Goal: Task Accomplishment & Management: Manage account settings

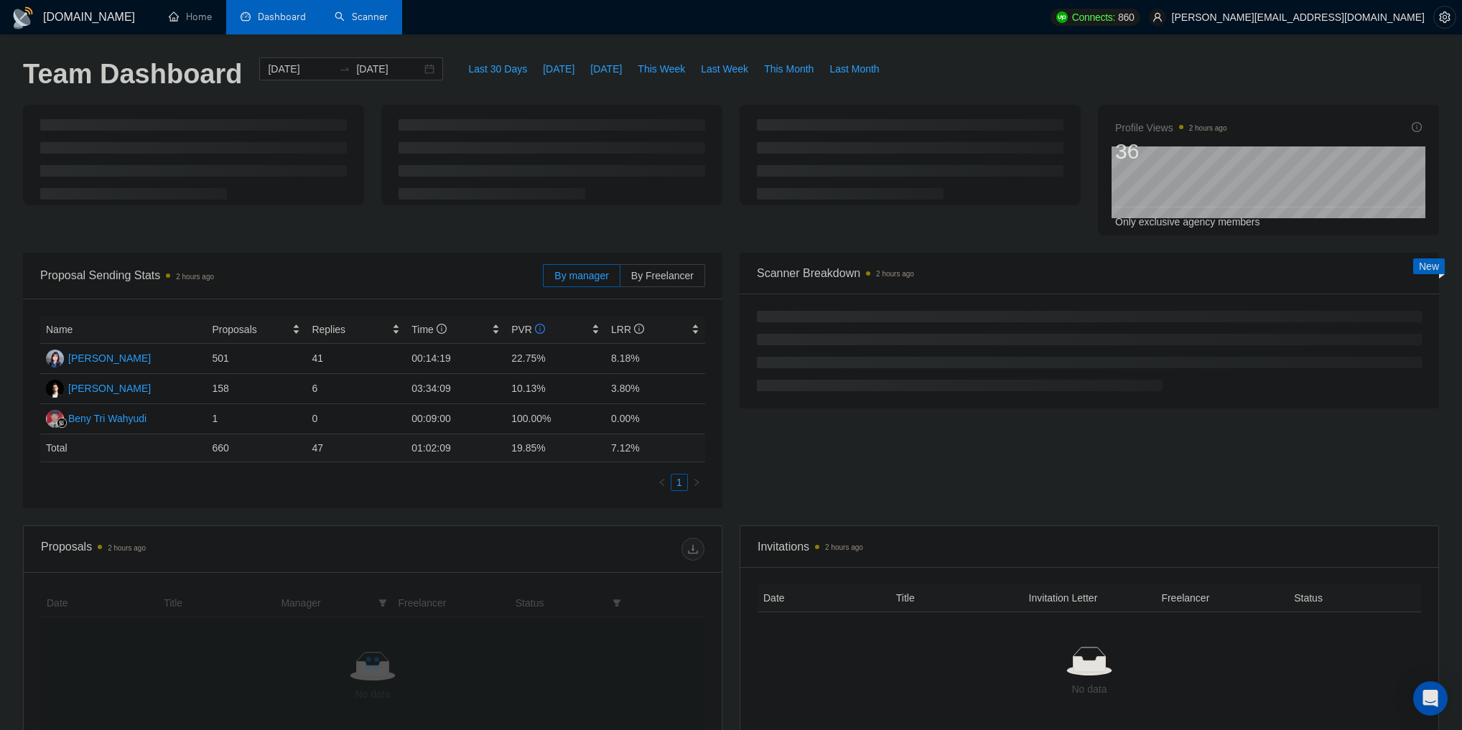
click at [377, 23] on link "Scanner" at bounding box center [361, 17] width 53 height 12
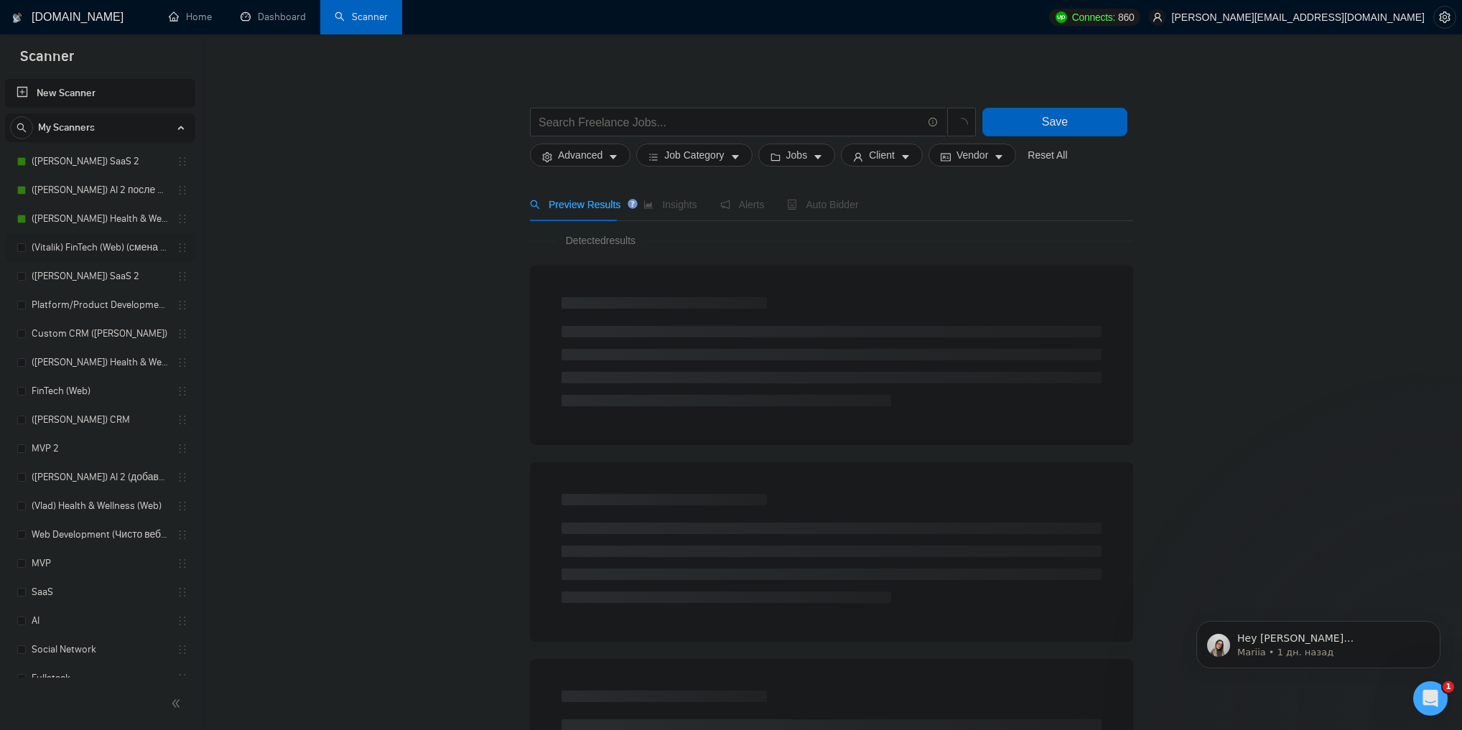
click at [110, 245] on link "(Vitalik) FinTech (Web) (смена кавер ссылок после презентаций)" at bounding box center [100, 247] width 136 height 29
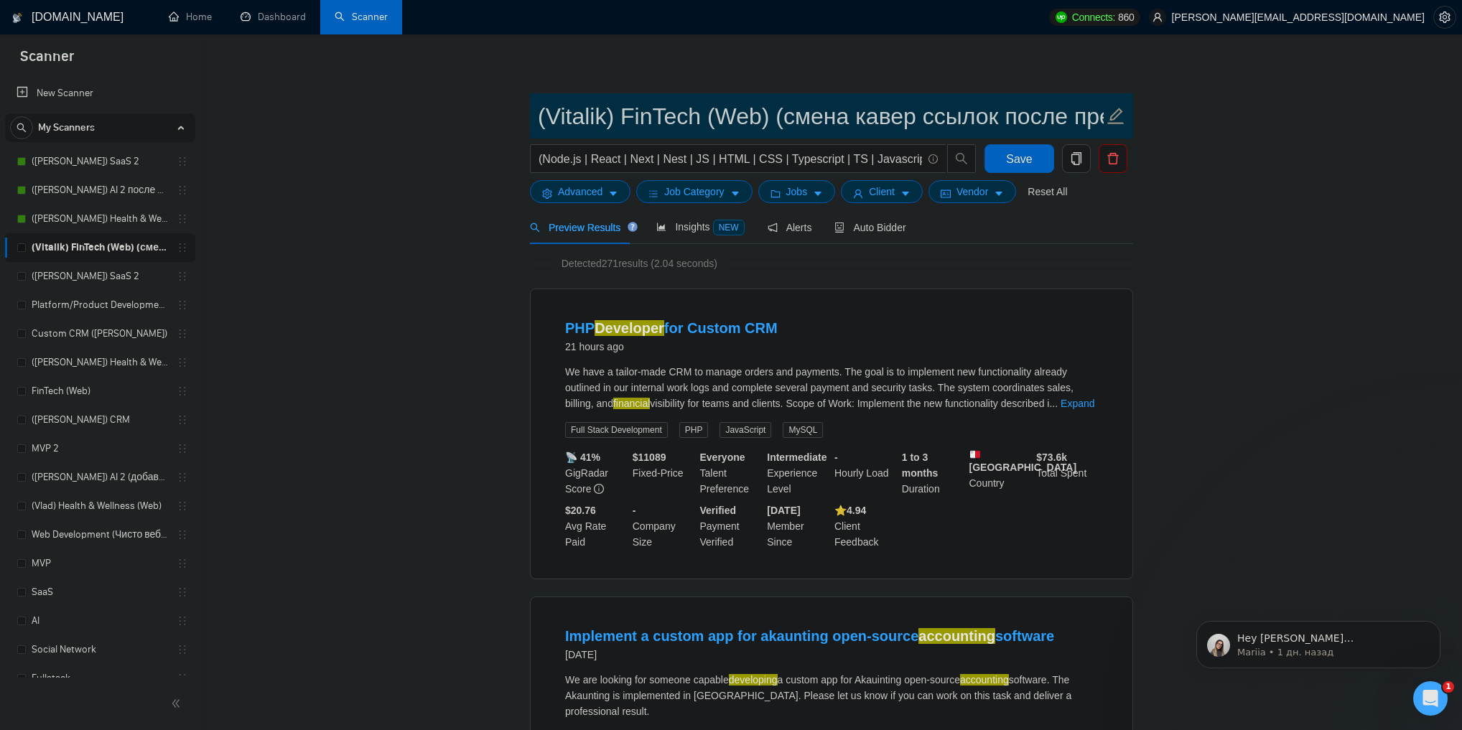
scroll to position [0, 123]
drag, startPoint x: 818, startPoint y: 111, endPoint x: 724, endPoint y: 122, distance: 95.4
click at [724, 122] on input "(Vitalik) FinTech (Web) (смена кавер ссылок после презентаций)" at bounding box center [821, 116] width 566 height 36
click at [701, 122] on input "(Vitalik) FinTech (Web) (смена кавер ссылок после презентаций)" at bounding box center [821, 116] width 566 height 36
drag, startPoint x: 701, startPoint y: 122, endPoint x: 1008, endPoint y: 118, distance: 307.3
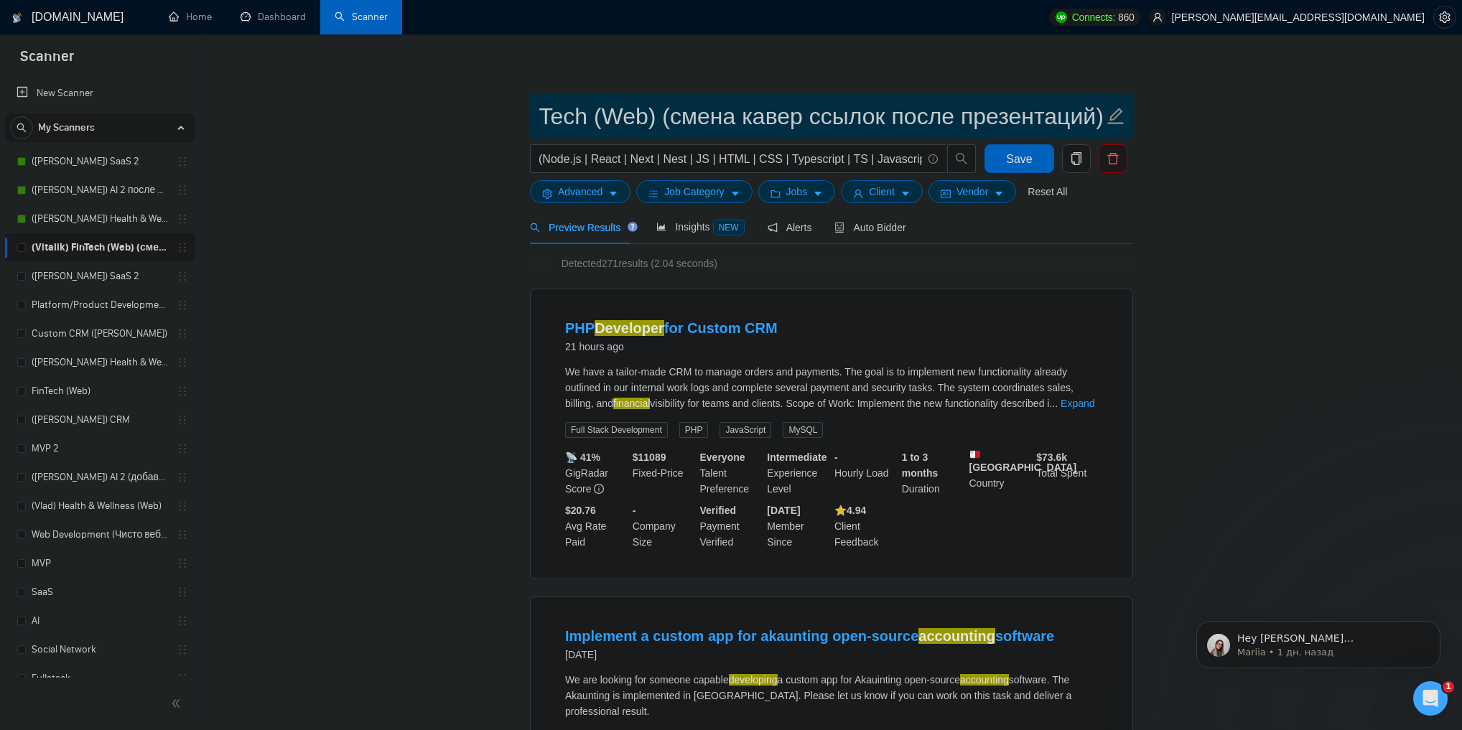
click at [1008, 118] on input "(Vitalik) FinTech (Web) (смена кавер ссылок после презентаций)" at bounding box center [821, 116] width 566 height 36
type input "(Vitalik) FinTech (Web)"
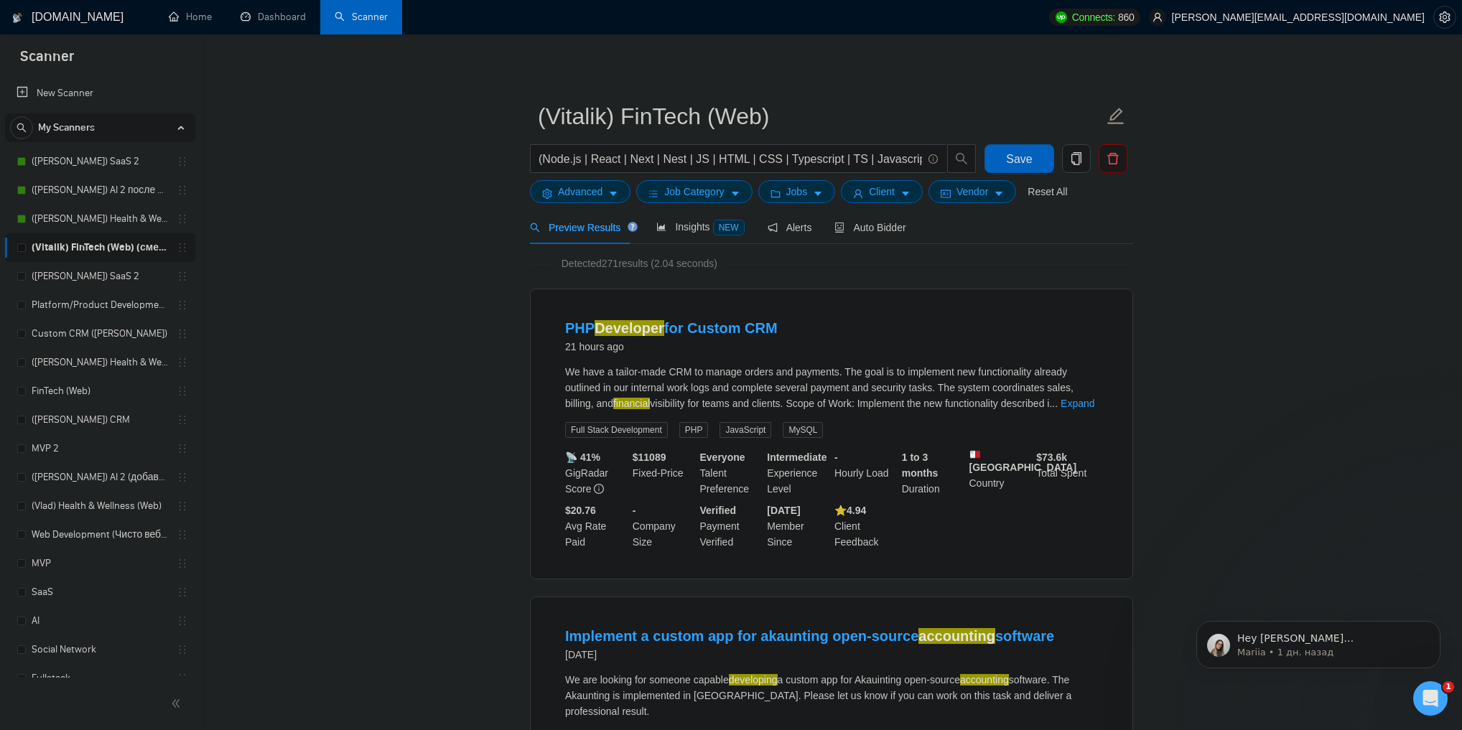
click at [871, 233] on span "Auto Bidder" at bounding box center [869, 227] width 71 height 11
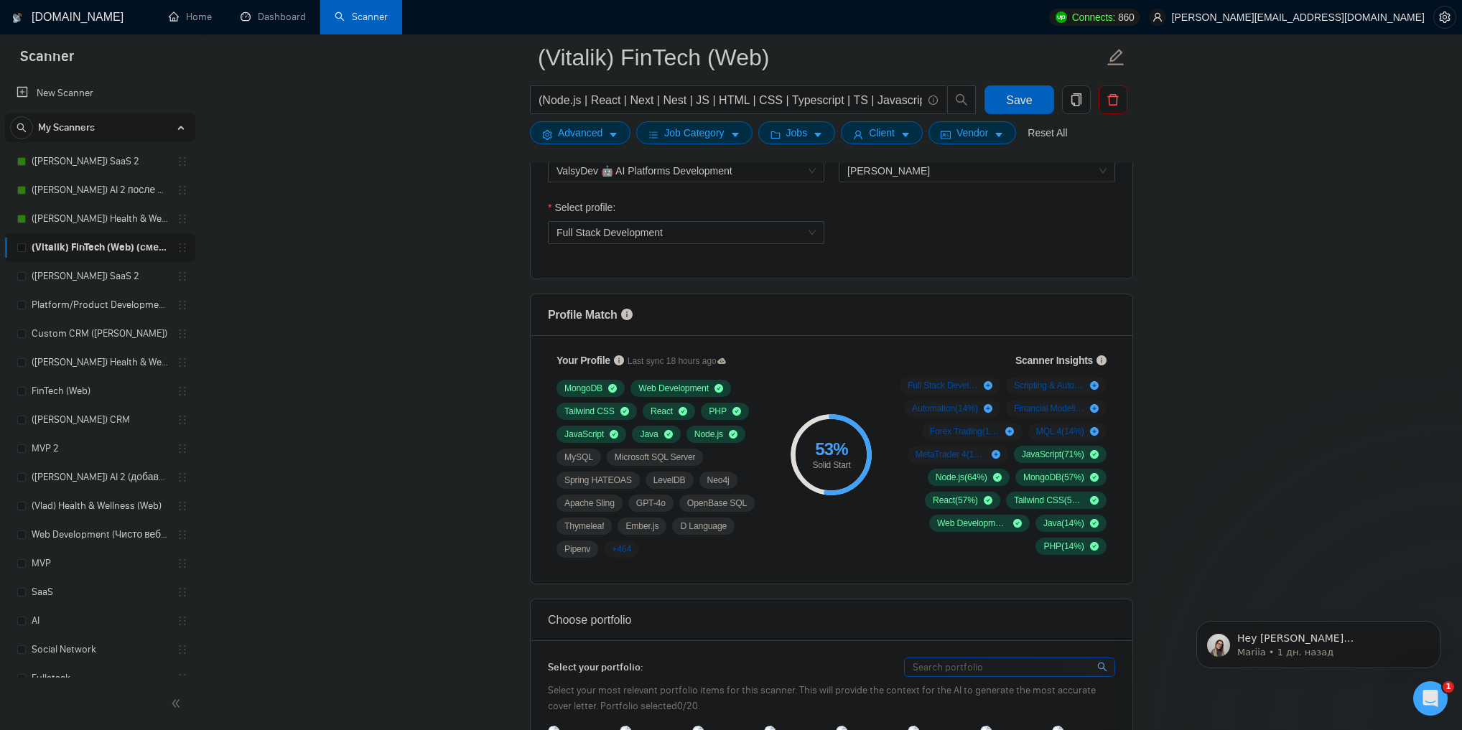
scroll to position [747, 0]
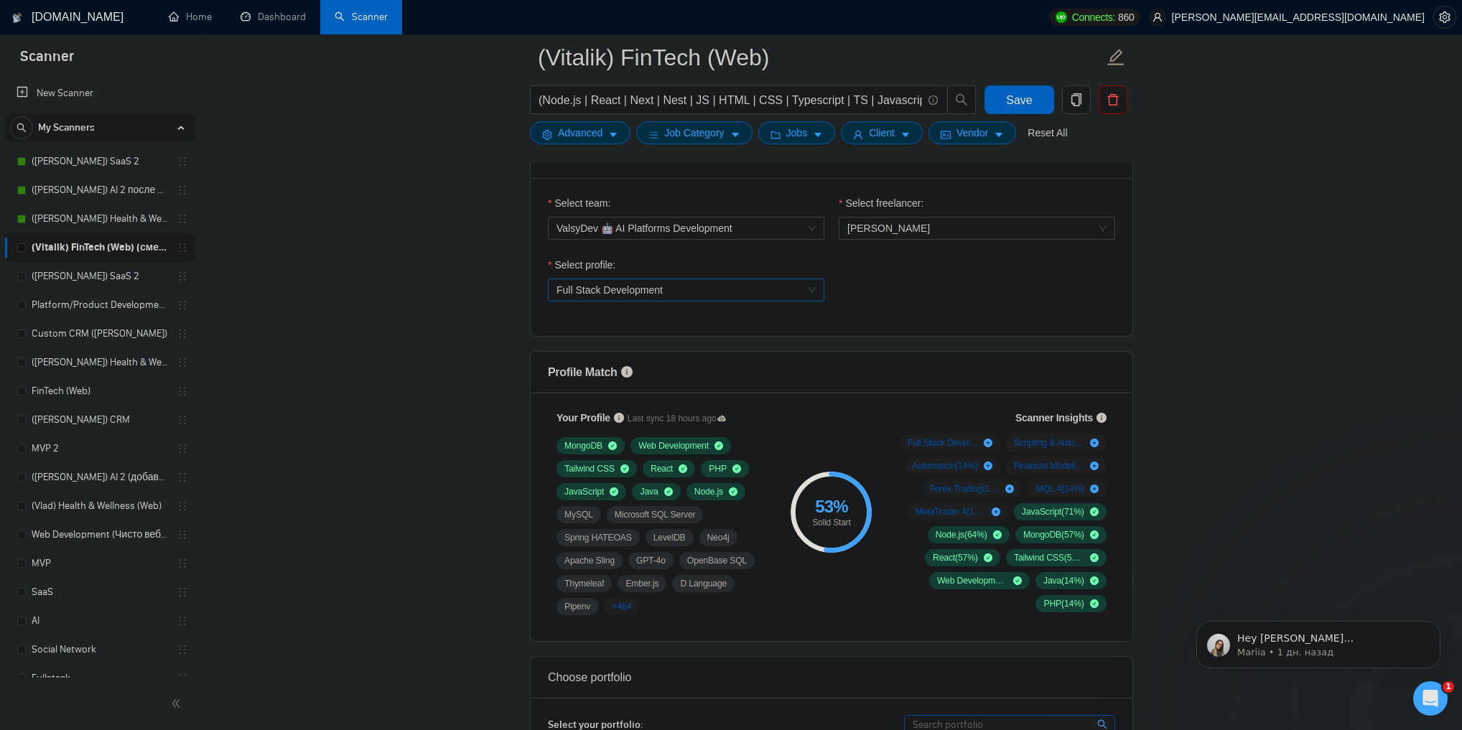
click at [609, 293] on span "Full Stack Development" at bounding box center [609, 289] width 106 height 11
click at [941, 367] on span "Full Stack Development is used in 71 % of the jobs found by the scanner. We rec…" at bounding box center [947, 396] width 167 height 90
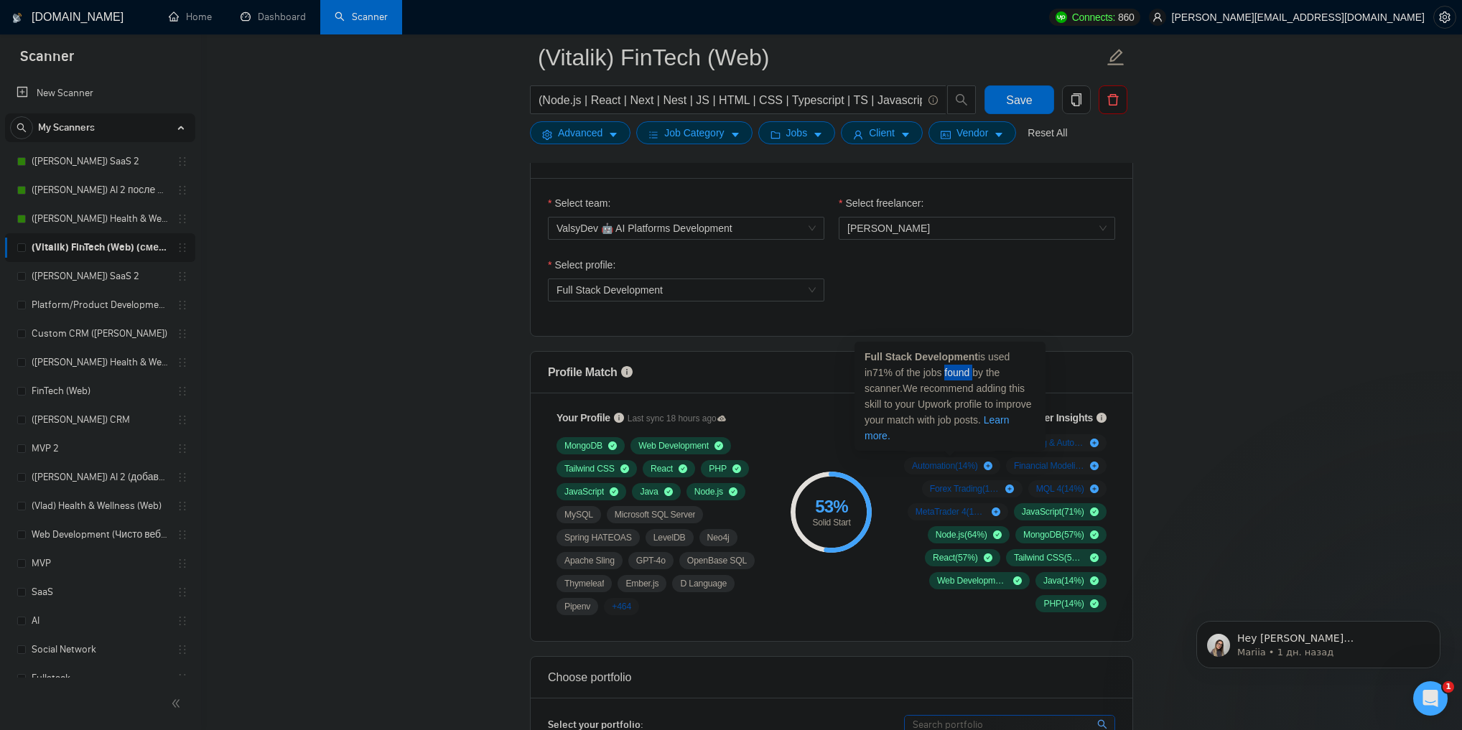
click at [941, 367] on span "Full Stack Development is used in 71 % of the jobs found by the scanner. We rec…" at bounding box center [947, 396] width 167 height 90
click at [943, 362] on strong "Full Stack Development" at bounding box center [920, 356] width 113 height 11
drag, startPoint x: 943, startPoint y: 362, endPoint x: 867, endPoint y: 360, distance: 76.1
click at [867, 360] on strong "Full Stack Development" at bounding box center [920, 356] width 113 height 11
copy strong "Full Stack Development"
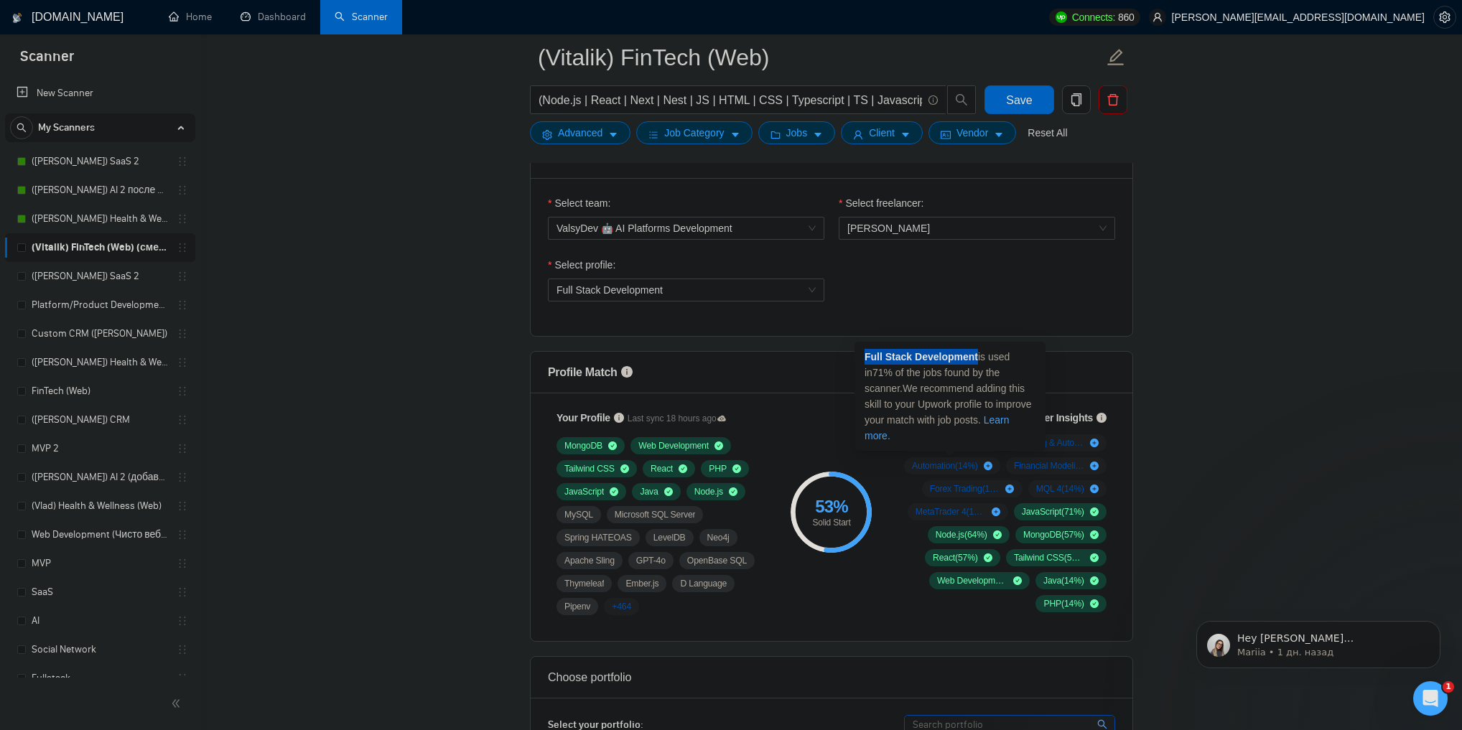
click at [920, 359] on strong "Full Stack Development" at bounding box center [920, 356] width 113 height 11
drag, startPoint x: 920, startPoint y: 359, endPoint x: 870, endPoint y: 359, distance: 50.3
click at [870, 359] on strong "Full Stack Development" at bounding box center [920, 356] width 113 height 11
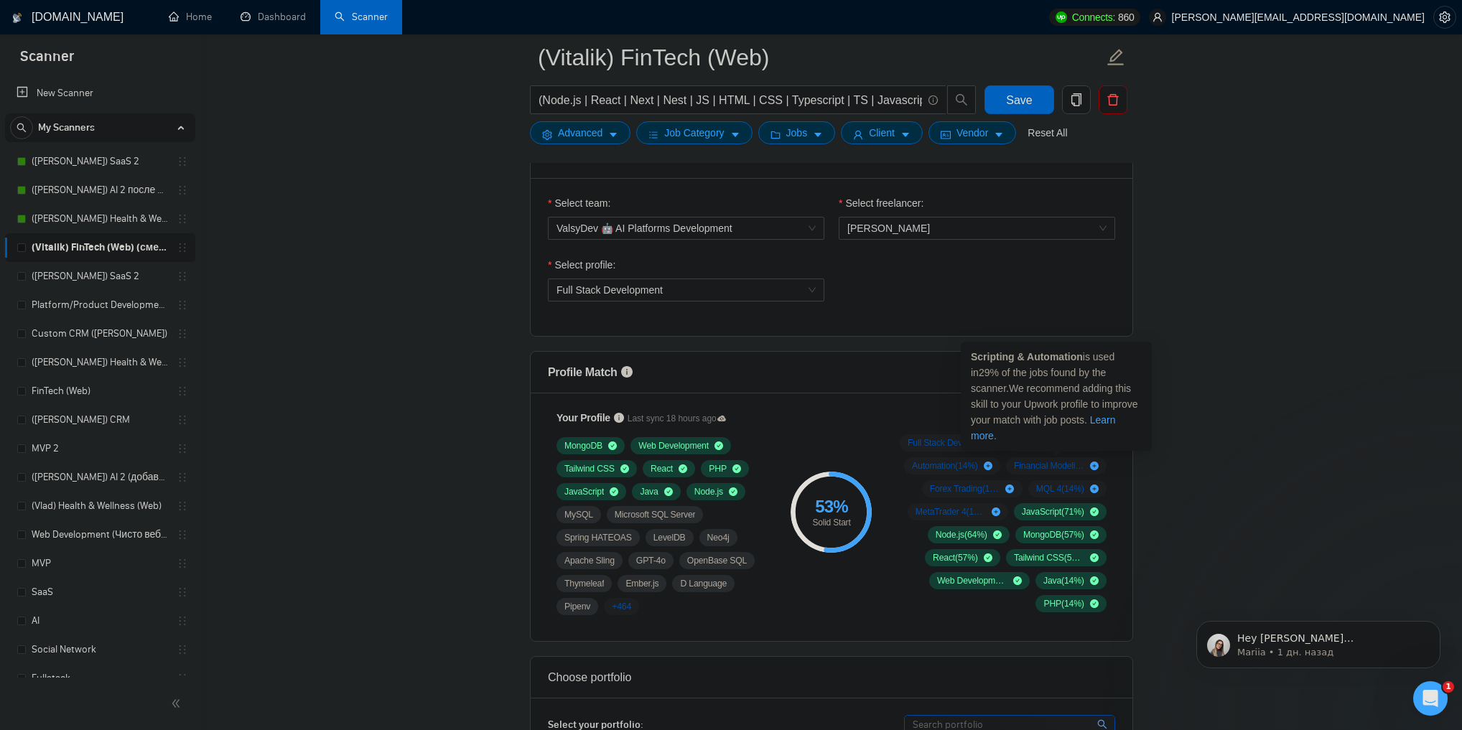
click at [1044, 357] on strong "Scripting & Automation" at bounding box center [1027, 356] width 112 height 11
drag, startPoint x: 1044, startPoint y: 357, endPoint x: 997, endPoint y: 356, distance: 47.4
click at [997, 356] on strong "Scripting & Automation" at bounding box center [1027, 356] width 112 height 11
copy strong "Scripting & Automation"
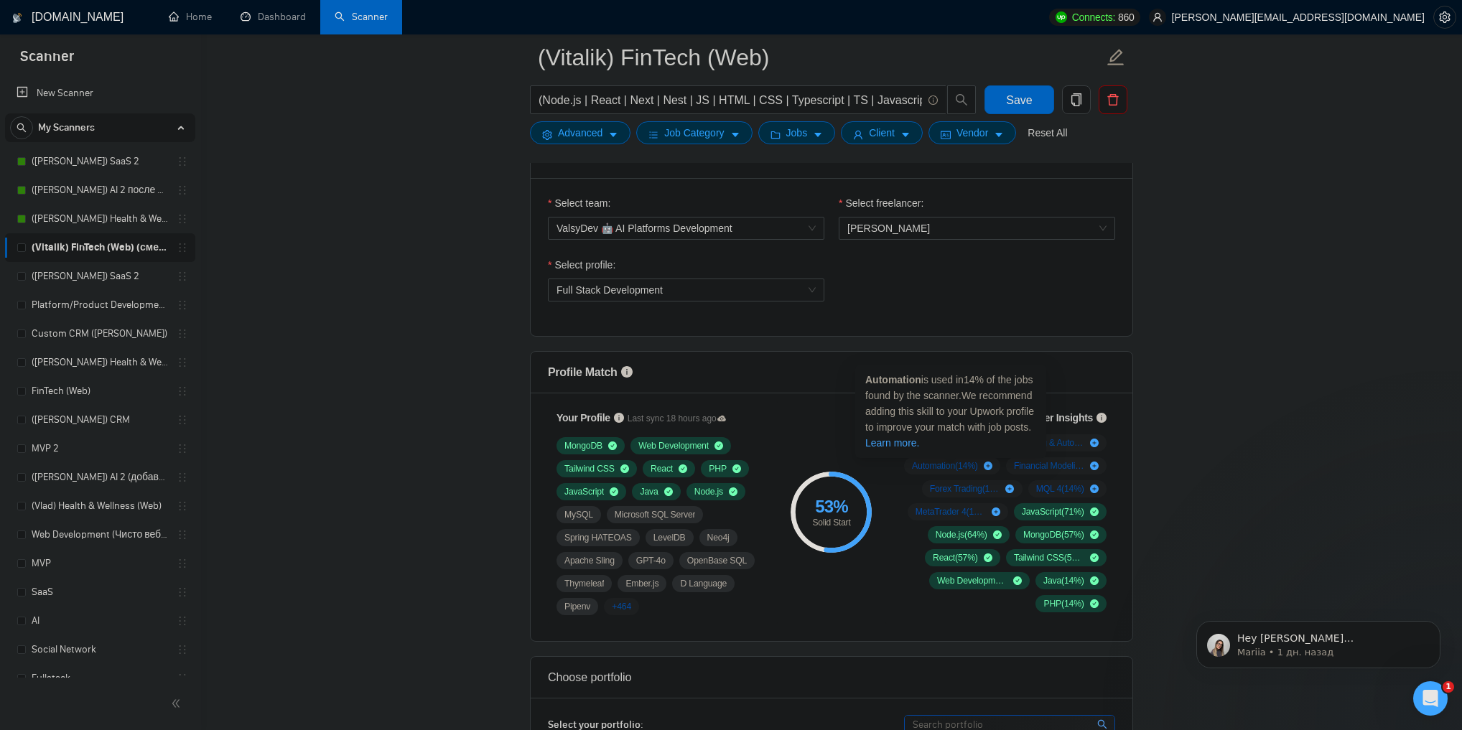
click at [901, 382] on strong "Automation" at bounding box center [893, 379] width 56 height 11
click at [899, 382] on strong "Automation" at bounding box center [893, 379] width 56 height 11
copy strong "Automation"
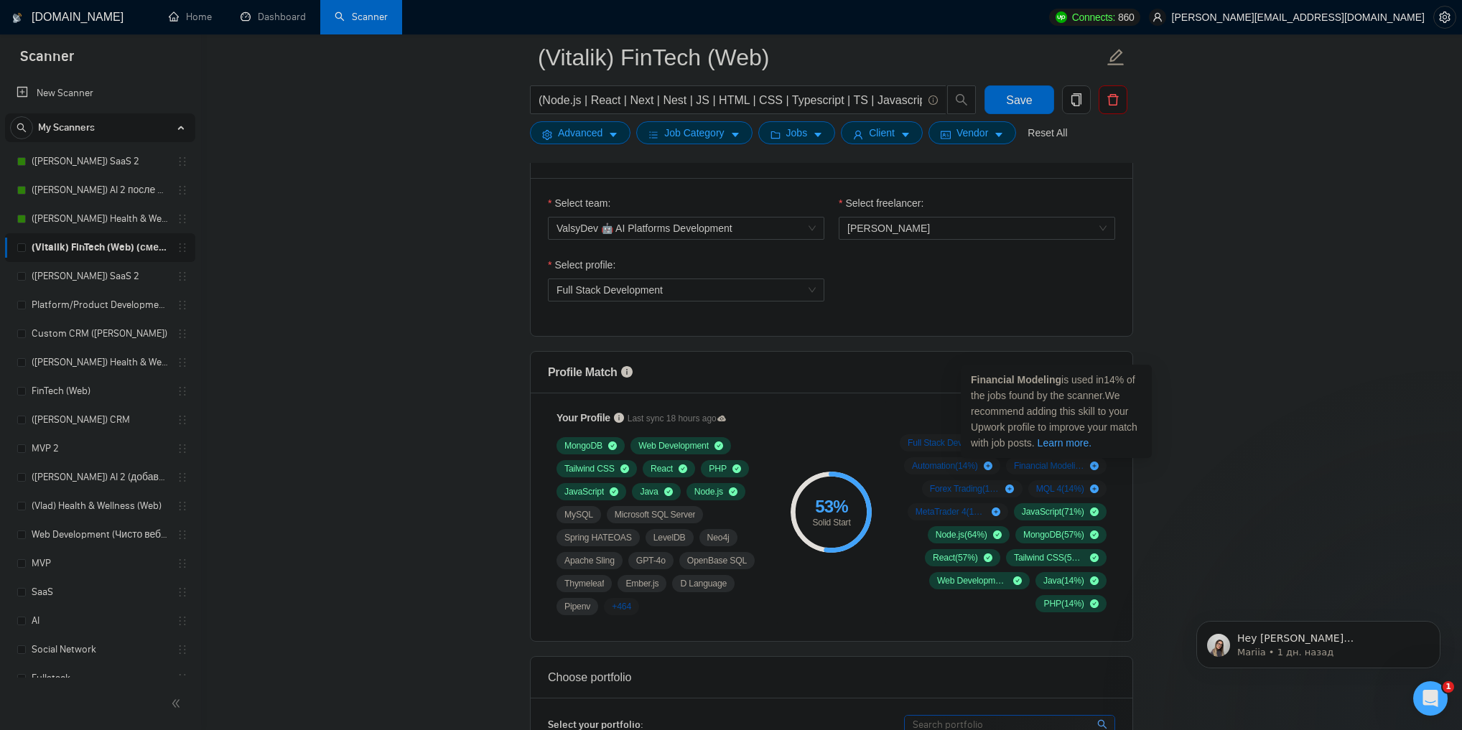
click at [1025, 378] on strong "Financial Modeling" at bounding box center [1016, 379] width 90 height 11
drag, startPoint x: 1025, startPoint y: 378, endPoint x: 994, endPoint y: 379, distance: 31.6
click at [994, 379] on strong "Financial Modeling" at bounding box center [1016, 379] width 90 height 11
copy strong "Financial Modeling"
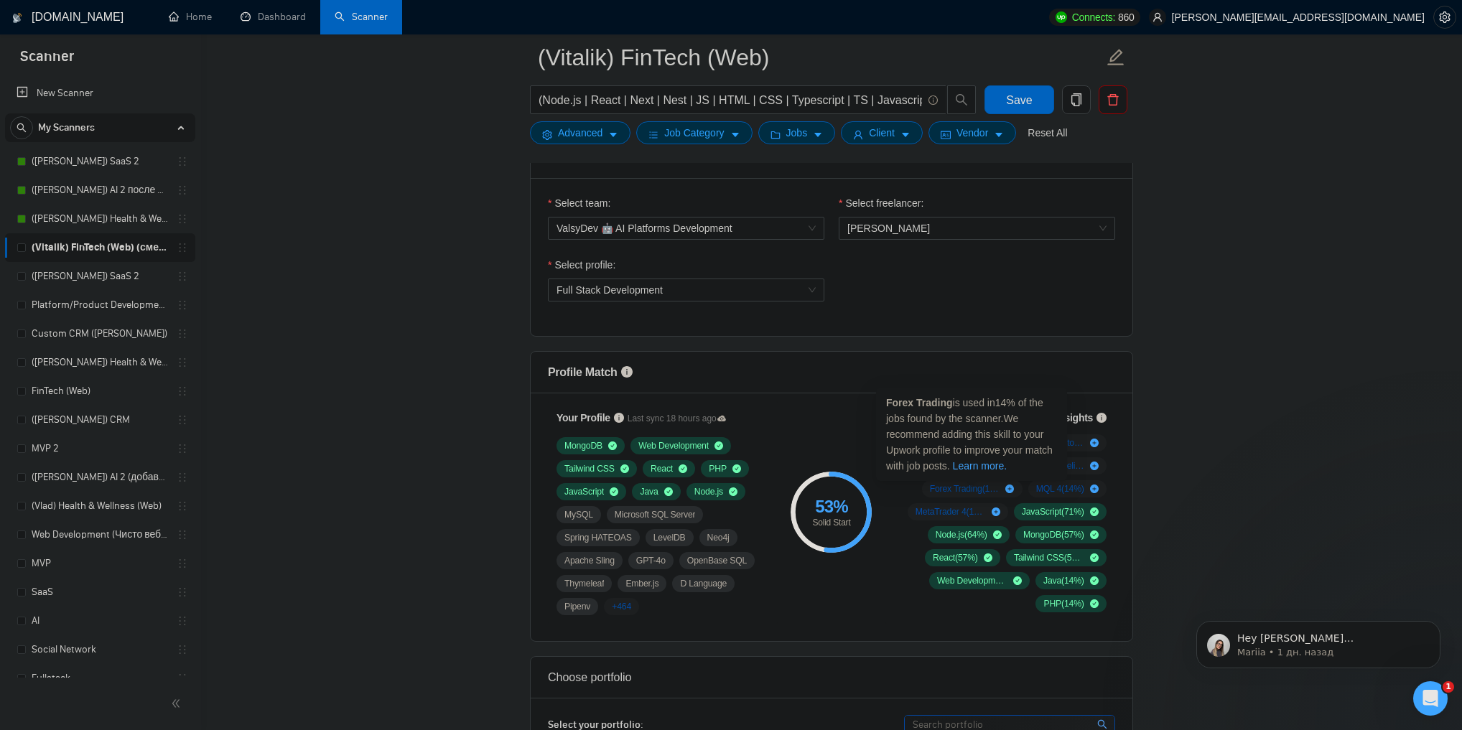
click at [925, 405] on strong "Forex Trading" at bounding box center [919, 402] width 67 height 11
drag, startPoint x: 925, startPoint y: 405, endPoint x: 903, endPoint y: 402, distance: 22.4
click at [903, 402] on strong "Forex Trading" at bounding box center [919, 402] width 67 height 11
copy strong "Forex Trading"
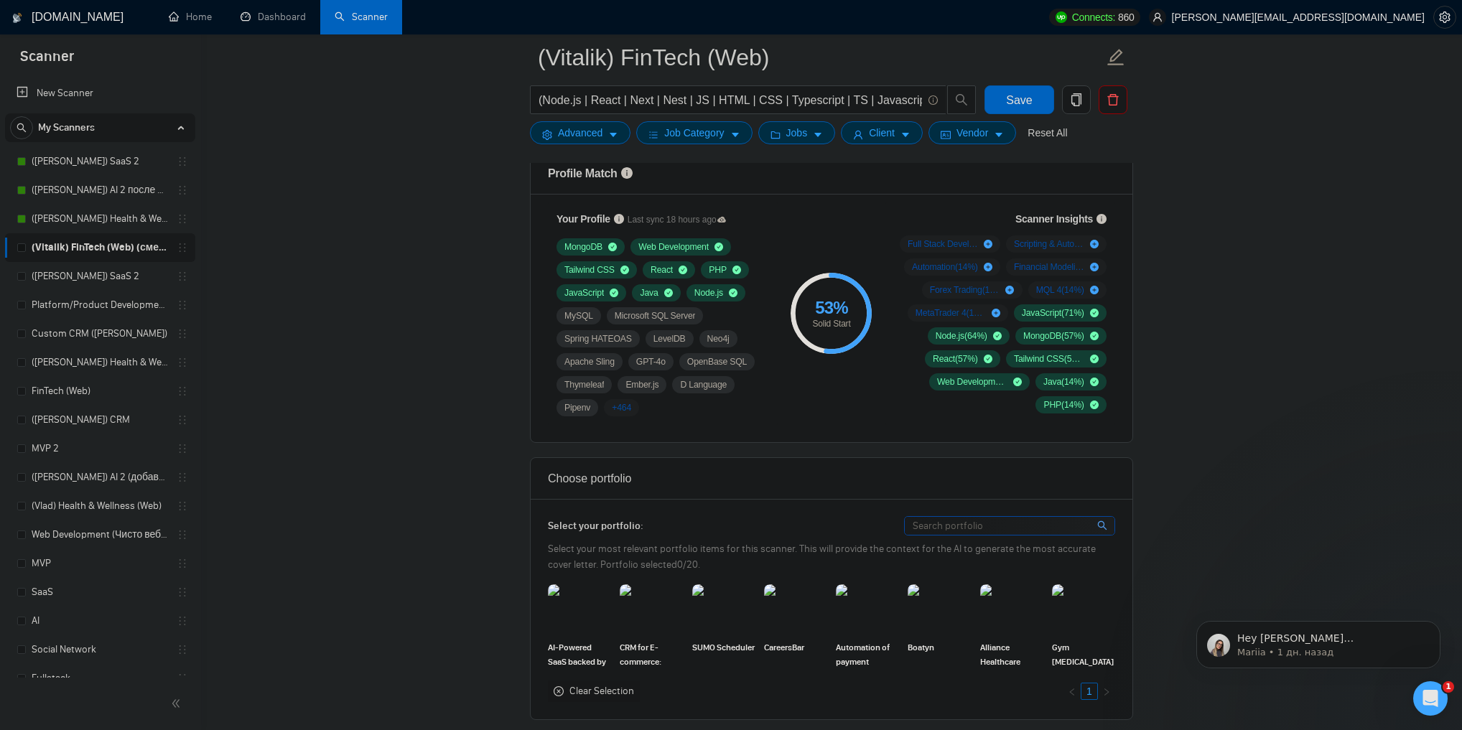
scroll to position [1206, 0]
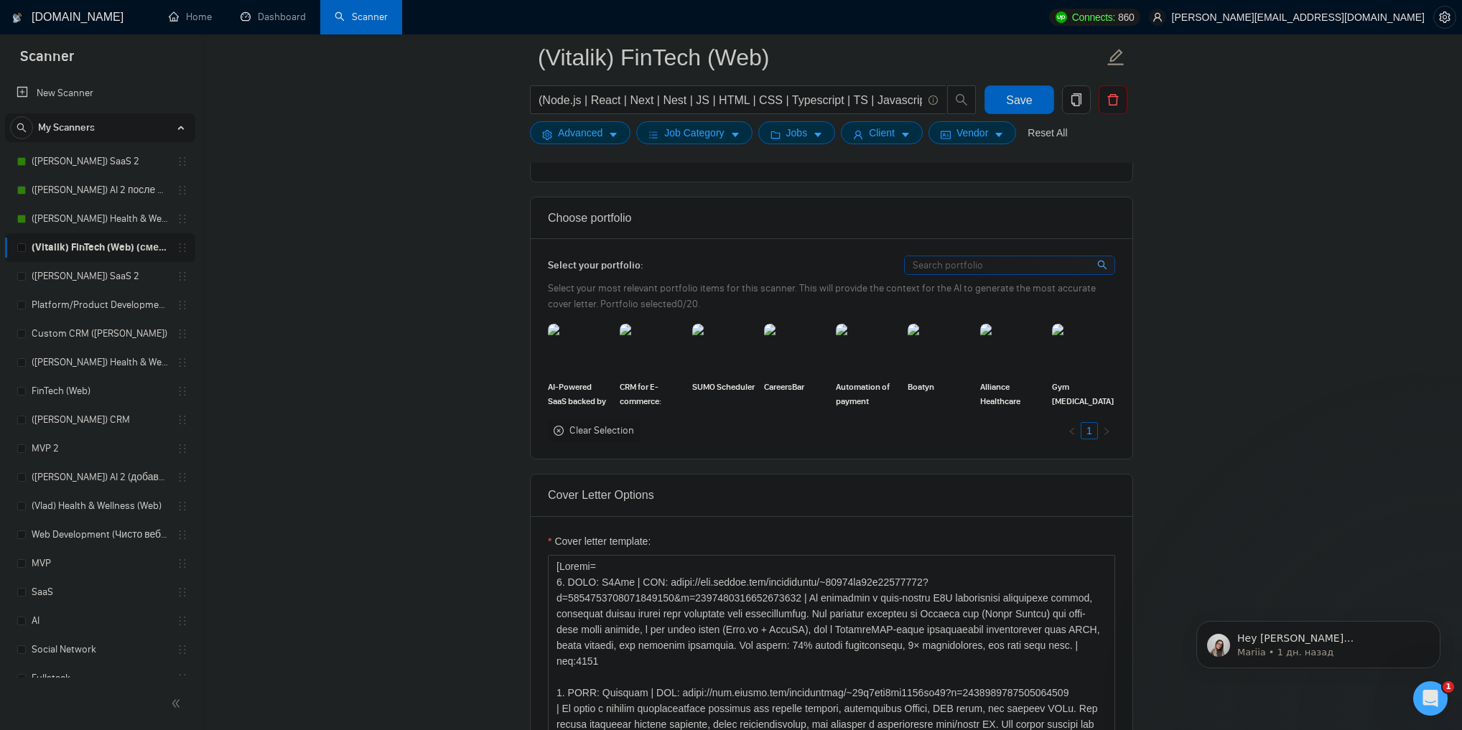
click at [563, 431] on div "Clear Selection" at bounding box center [594, 431] width 92 height 22
click at [561, 431] on icon "close-circle" at bounding box center [558, 431] width 10 height 10
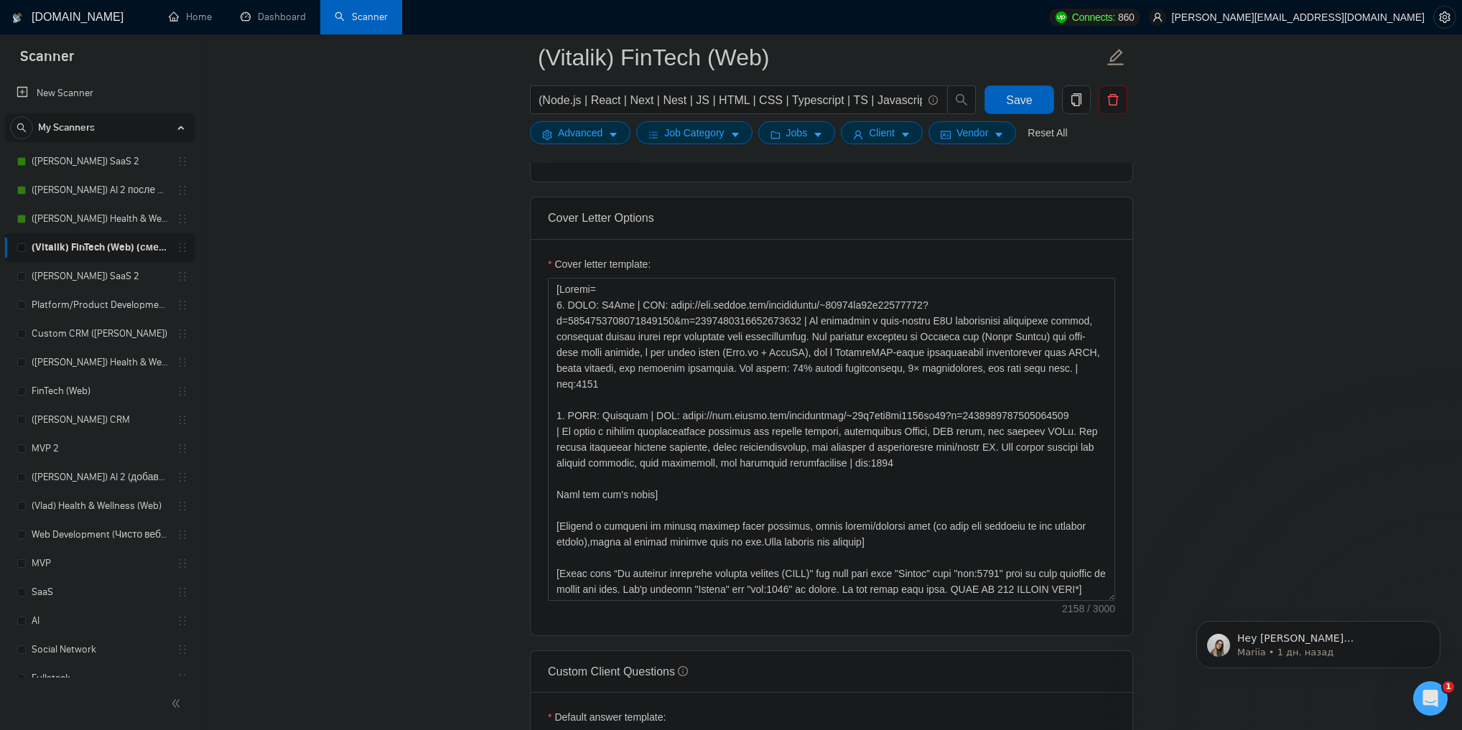
scroll to position [1493, 0]
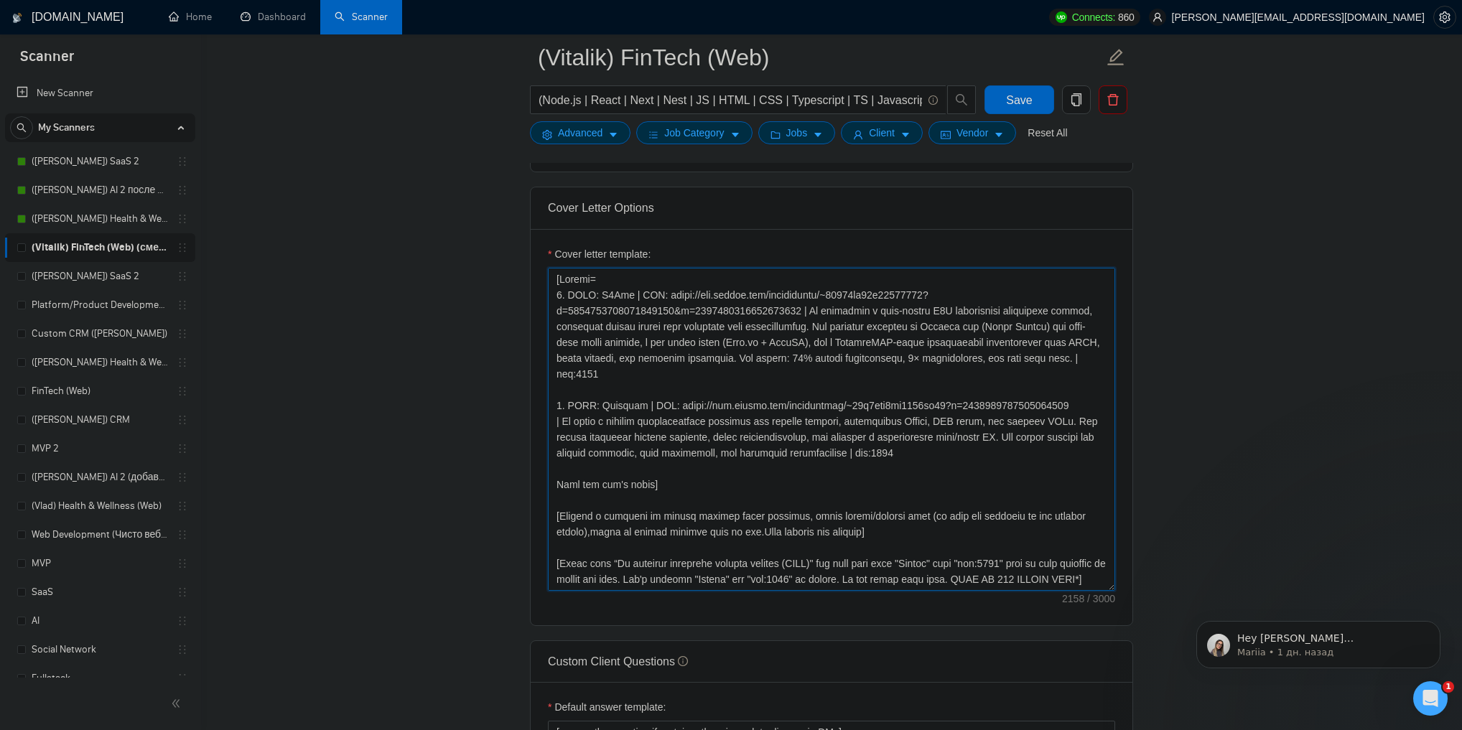
click at [667, 388] on textarea "Cover letter template:" at bounding box center [831, 429] width 567 height 323
drag, startPoint x: 667, startPoint y: 388, endPoint x: 983, endPoint y: 391, distance: 315.9
click at [983, 391] on textarea "Cover letter template:" at bounding box center [831, 429] width 567 height 323
click at [903, 441] on textarea "Cover letter template:" at bounding box center [831, 429] width 567 height 323
drag, startPoint x: 896, startPoint y: 436, endPoint x: 551, endPoint y: 392, distance: 347.3
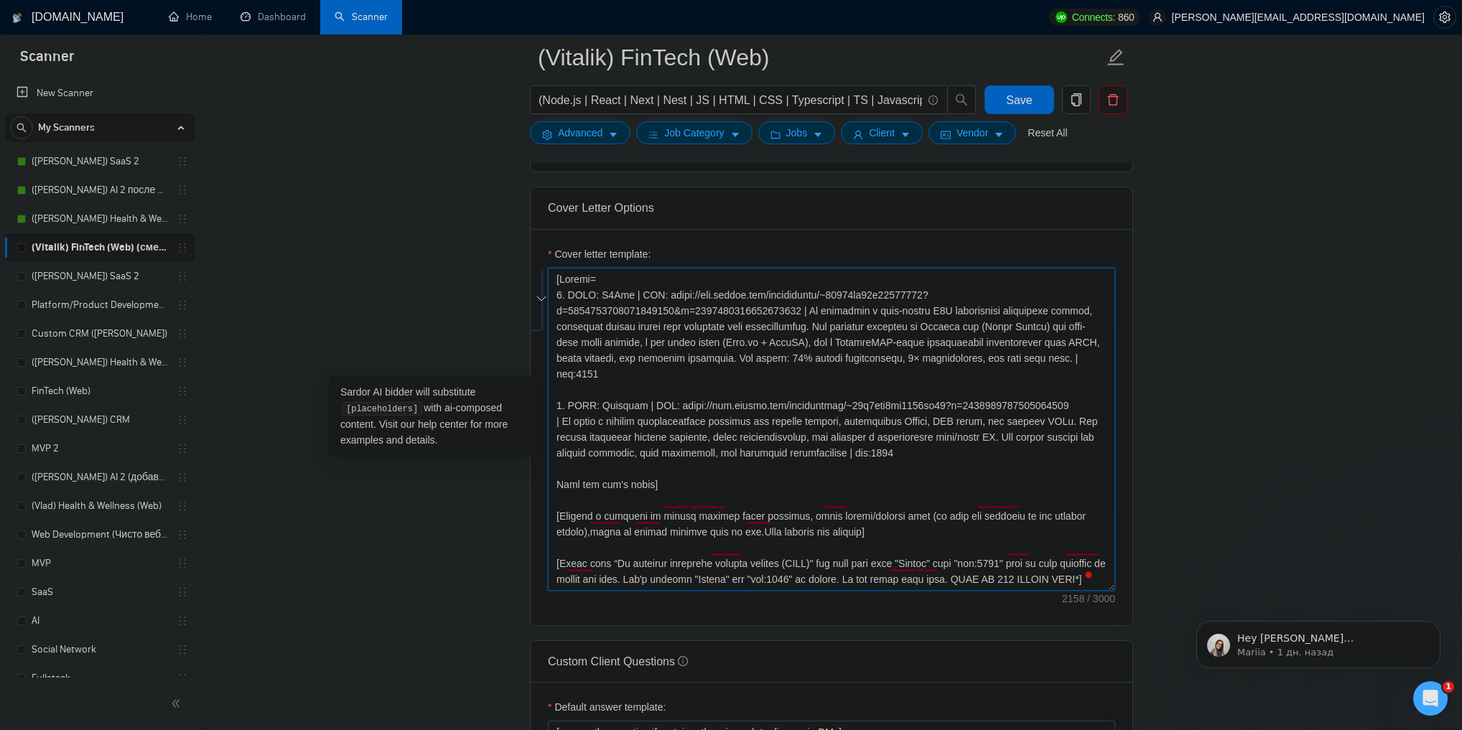
click at [551, 392] on div "Cover Letter Options Cover letter template:" at bounding box center [831, 406] width 603 height 439
click at [1088, 355] on textarea "Cover letter template:" at bounding box center [831, 429] width 567 height 323
click at [918, 439] on textarea "Cover letter template:" at bounding box center [831, 429] width 567 height 323
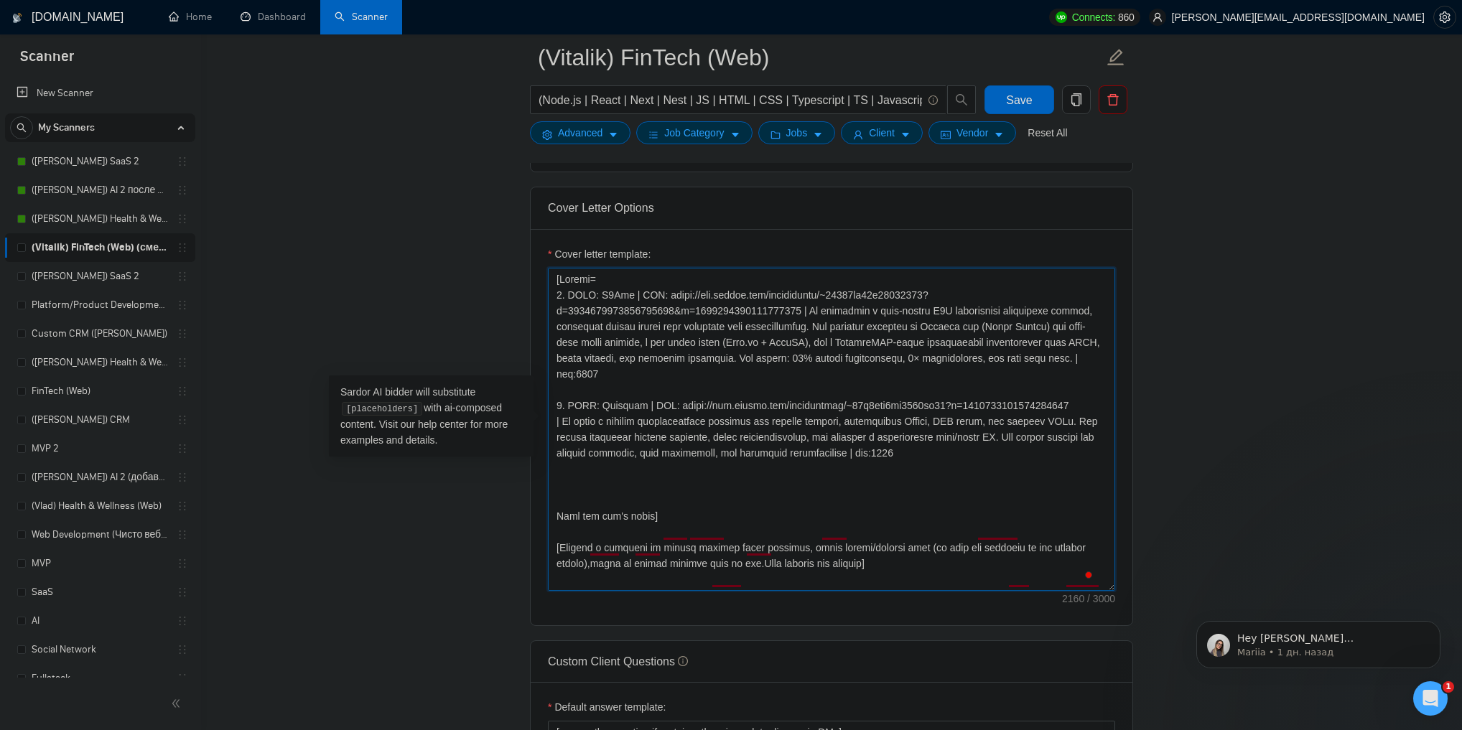
paste textarea "2. CLNT: Paytrace | URL: [URL][DOMAIN_NAME] | We built a payment reconciliation…"
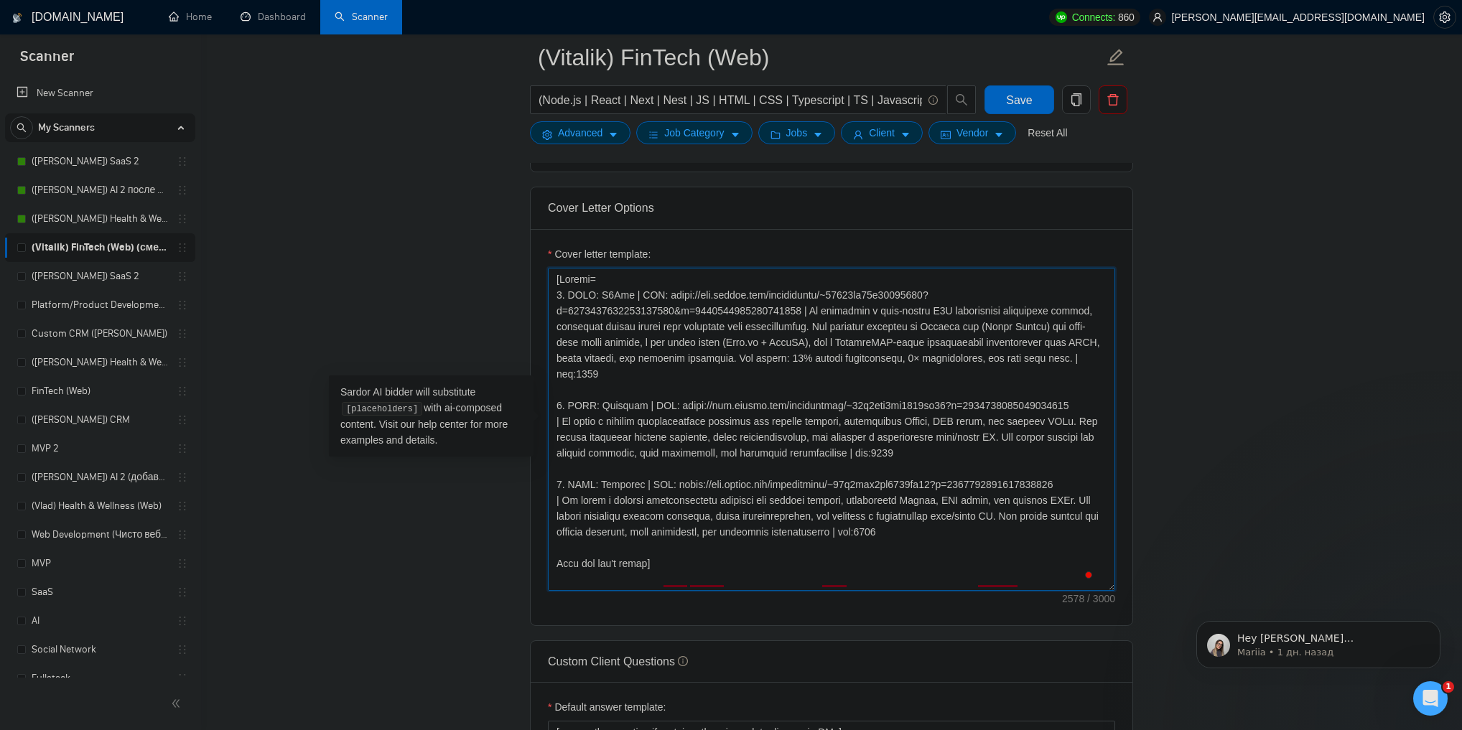
click at [560, 467] on textarea "Cover letter template:" at bounding box center [831, 429] width 567 height 323
click at [612, 472] on textarea "Cover letter template:" at bounding box center [831, 429] width 567 height 323
click at [612, 471] on textarea "Cover letter template:" at bounding box center [831, 429] width 567 height 323
click at [675, 466] on textarea "Cover letter template:" at bounding box center [831, 429] width 567 height 323
drag, startPoint x: 675, startPoint y: 466, endPoint x: 999, endPoint y: 459, distance: 324.5
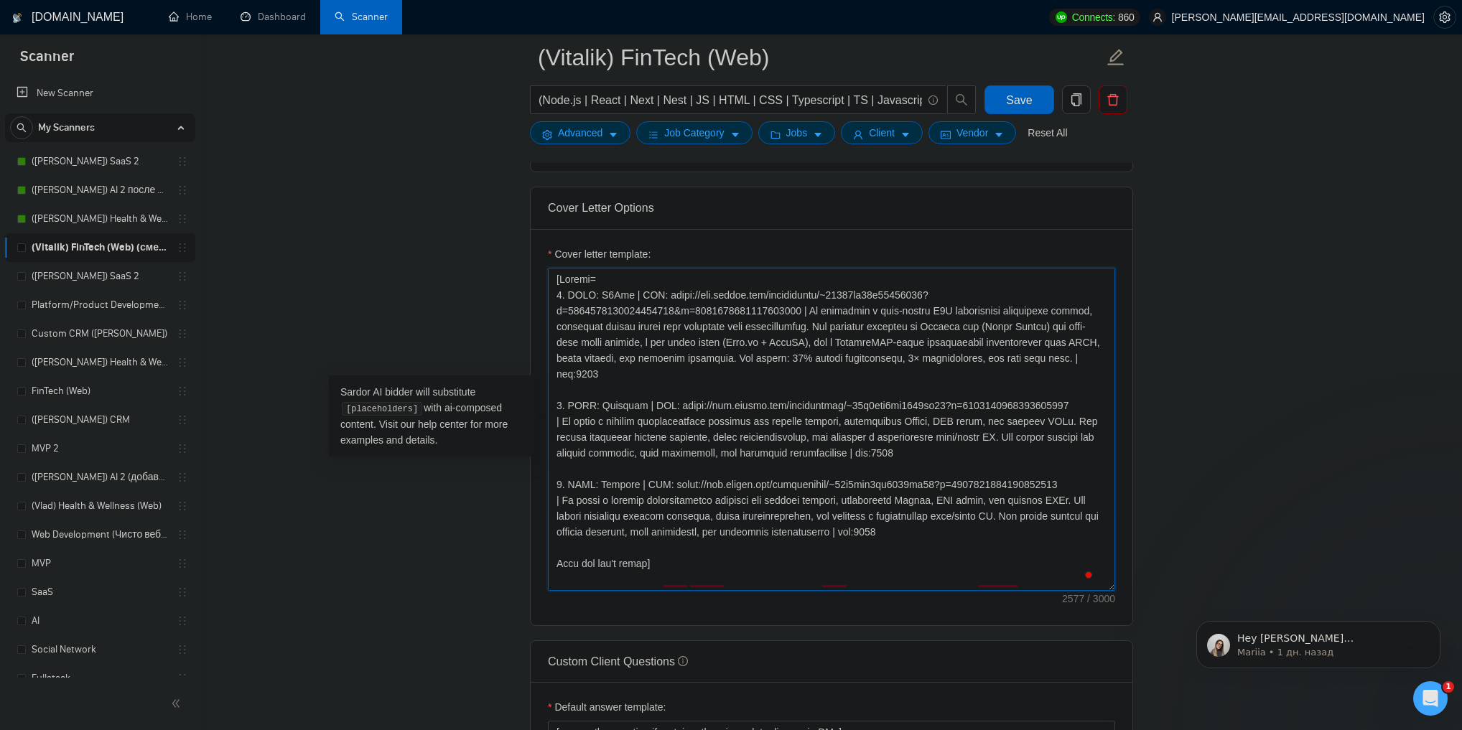
click at [999, 459] on textarea "Cover letter template:" at bounding box center [831, 429] width 567 height 323
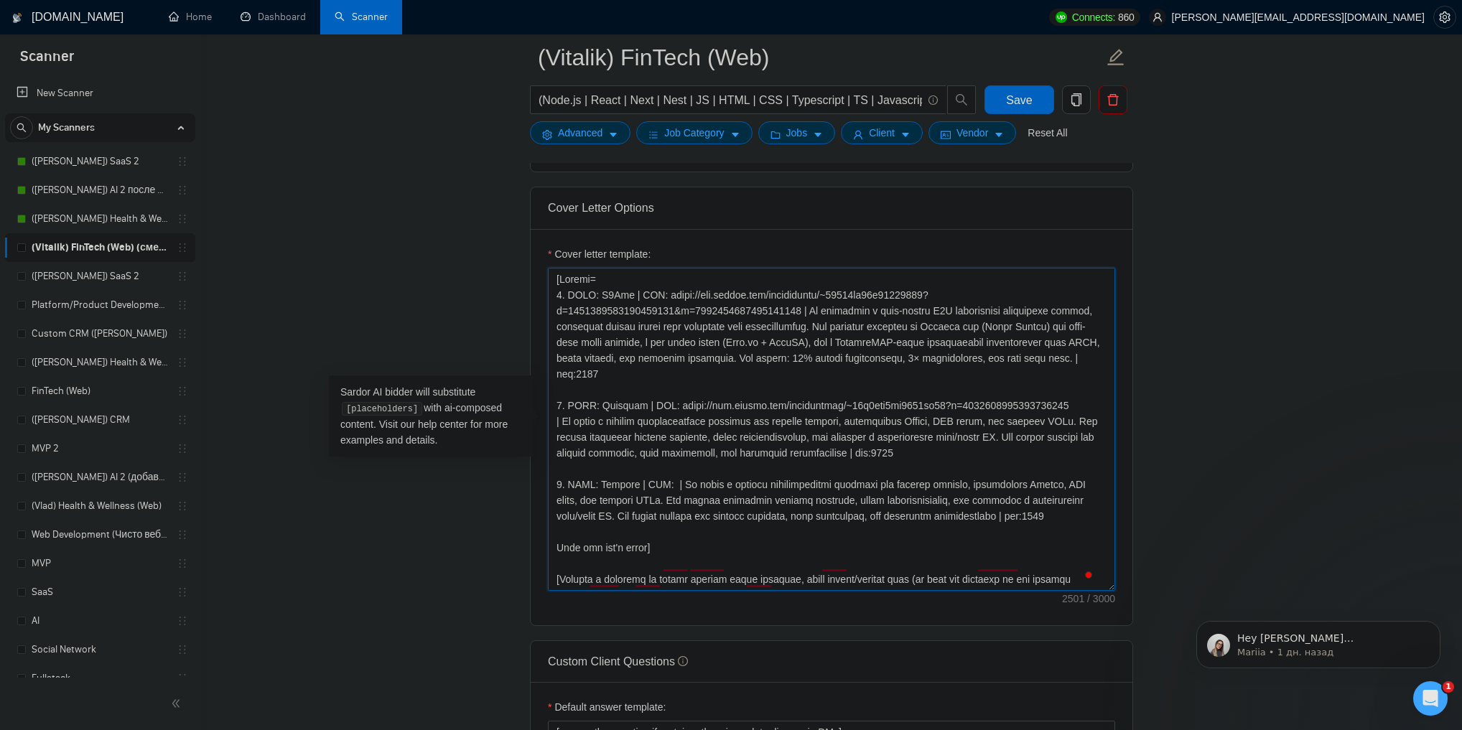
paste textarea "[URL][DOMAIN_NAME]"
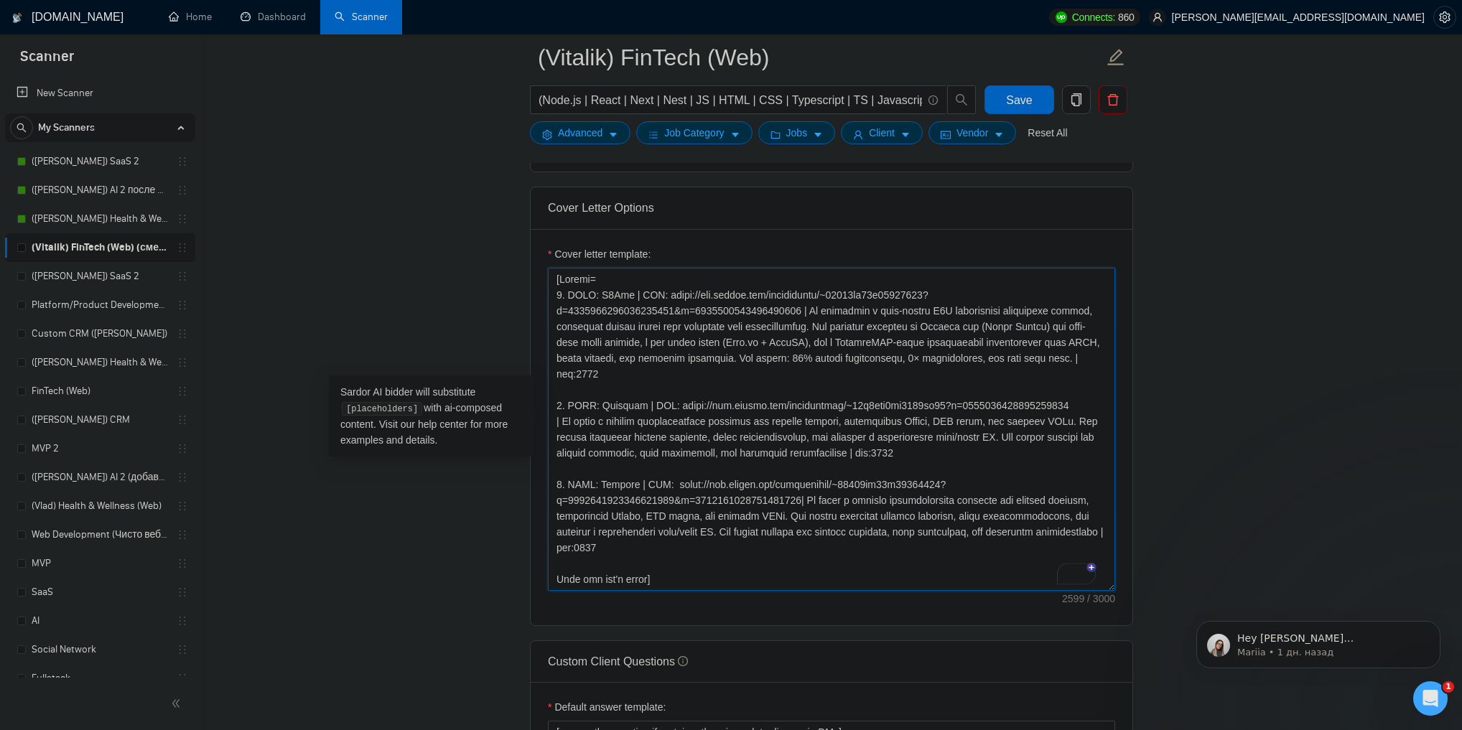
click at [663, 468] on textarea "Cover letter template:" at bounding box center [831, 429] width 567 height 323
click at [794, 485] on textarea "Cover letter template:" at bounding box center [831, 429] width 567 height 323
click at [806, 480] on textarea "Cover letter template:" at bounding box center [831, 429] width 567 height 323
drag, startPoint x: 806, startPoint y: 480, endPoint x: 1083, endPoint y: 513, distance: 279.0
click at [1083, 513] on textarea "Cover letter template:" at bounding box center [831, 429] width 567 height 323
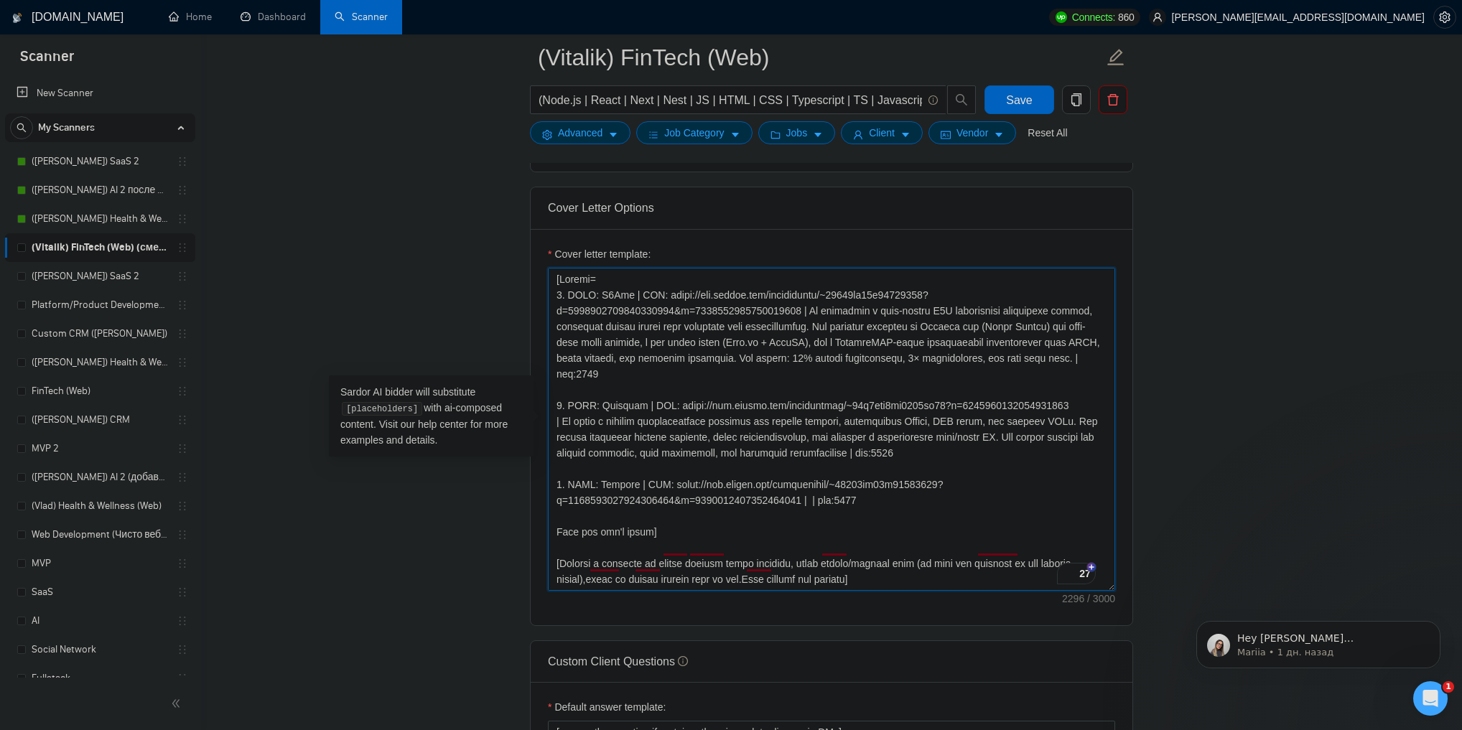
paste textarea "Building a arbitrage trading terminal is a powerful and user-friendly platform …"
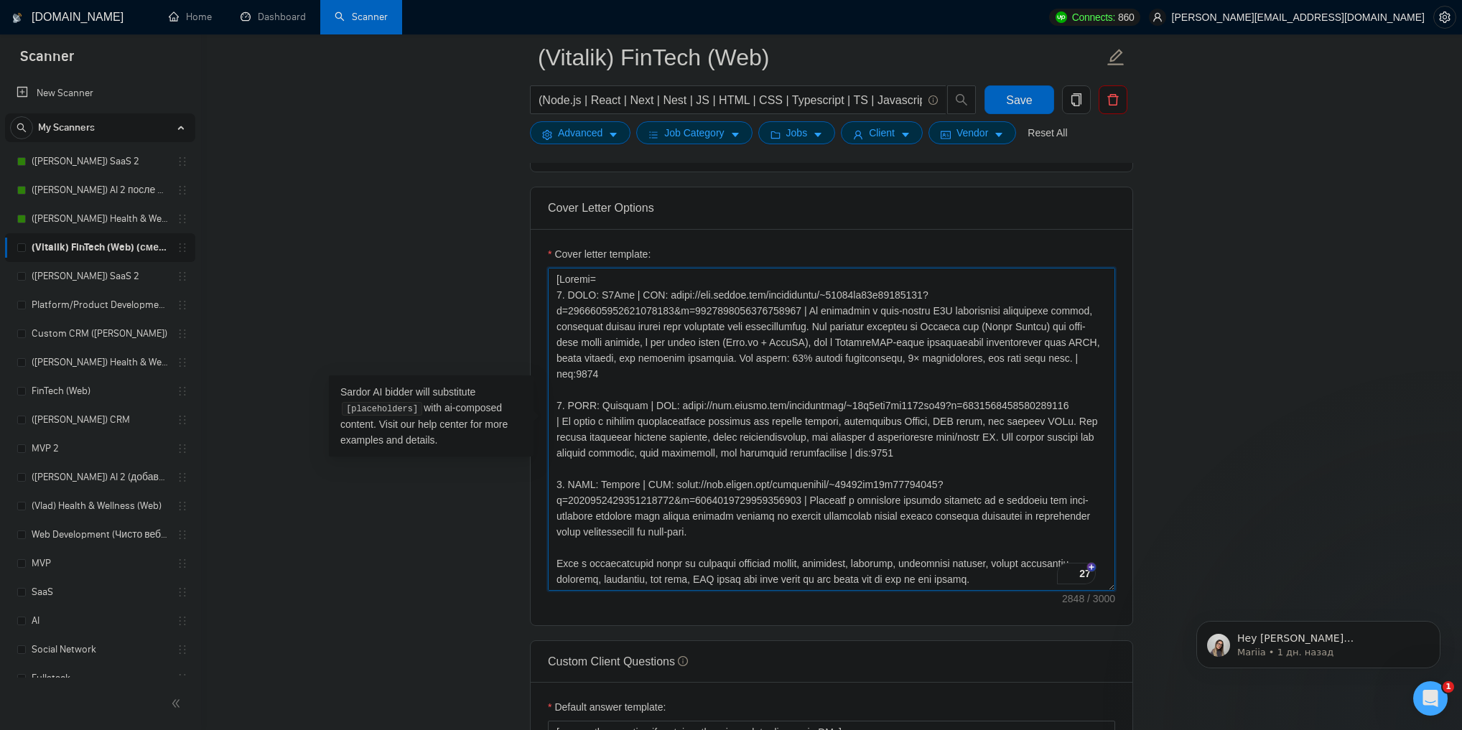
scroll to position [27, 0]
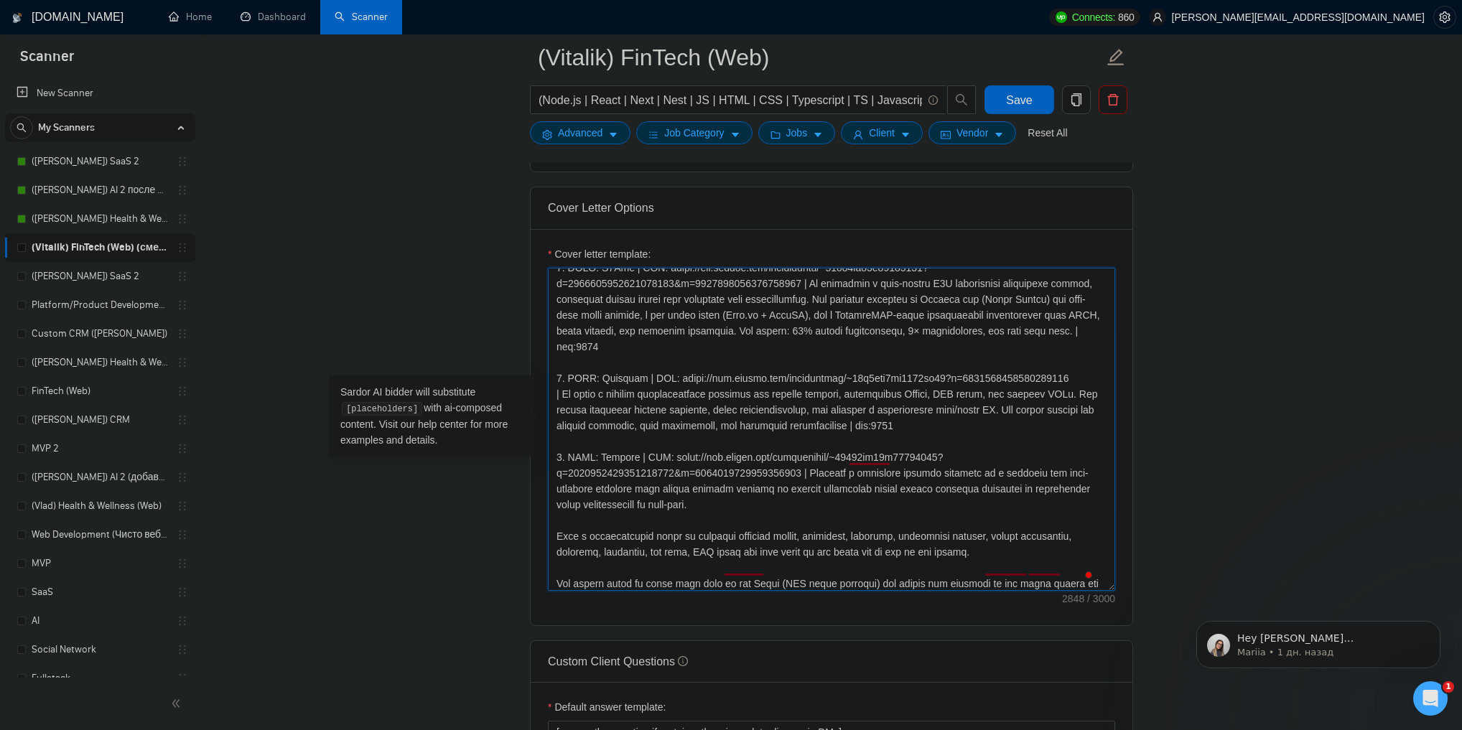
click at [646, 503] on textarea "Cover letter template:" at bounding box center [831, 429] width 567 height 323
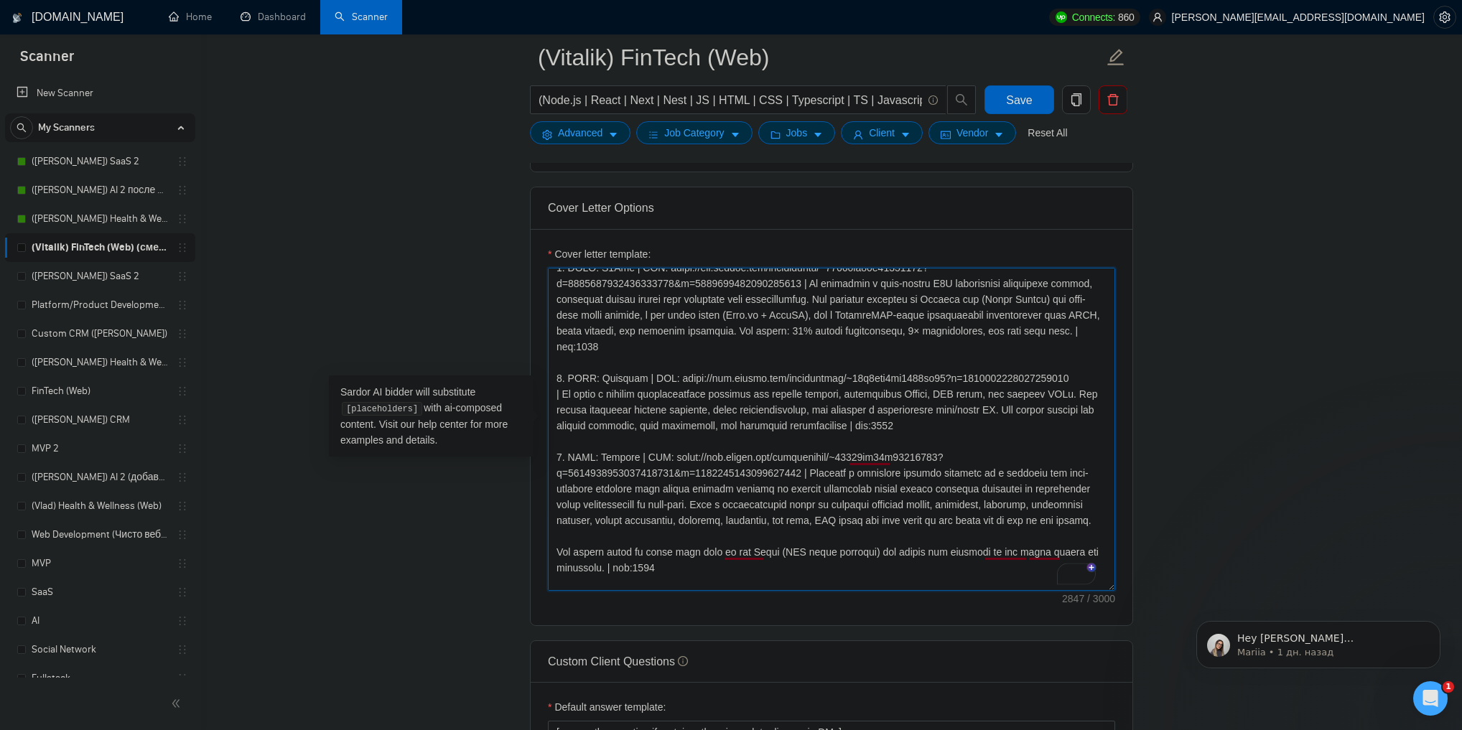
click at [586, 536] on textarea "Cover letter template:" at bounding box center [831, 429] width 567 height 323
drag, startPoint x: 604, startPoint y: 566, endPoint x: 551, endPoint y: 543, distance: 57.2
click at [551, 543] on div "Cover Letter Options Cover letter template:" at bounding box center [831, 406] width 603 height 439
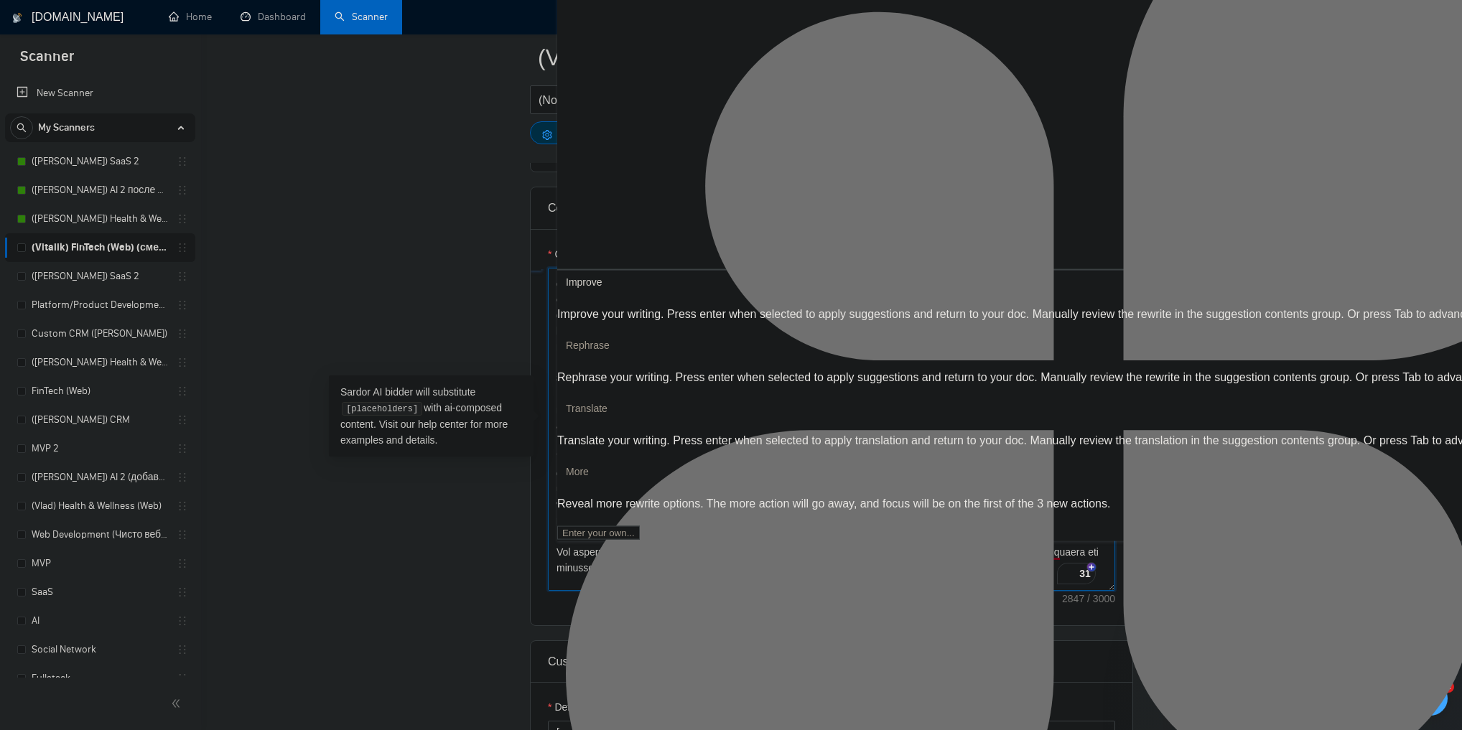
type textarea "[Loremi= 4. DOLO: S2Ame | CON: adipi://eli.seddoe.tem/incididuntu/~53561la26e70…"
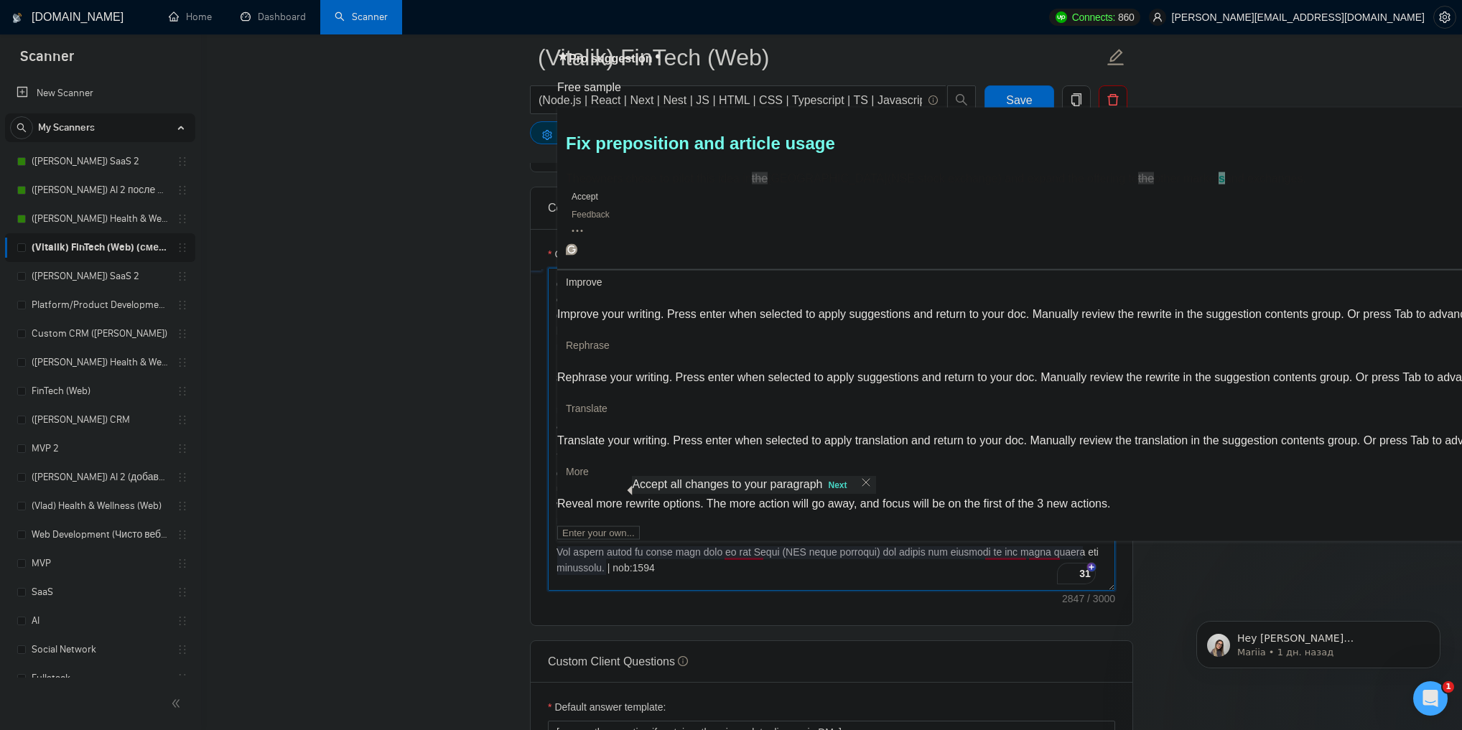
click at [606, 565] on textarea "Cover letter template:" at bounding box center [831, 429] width 567 height 323
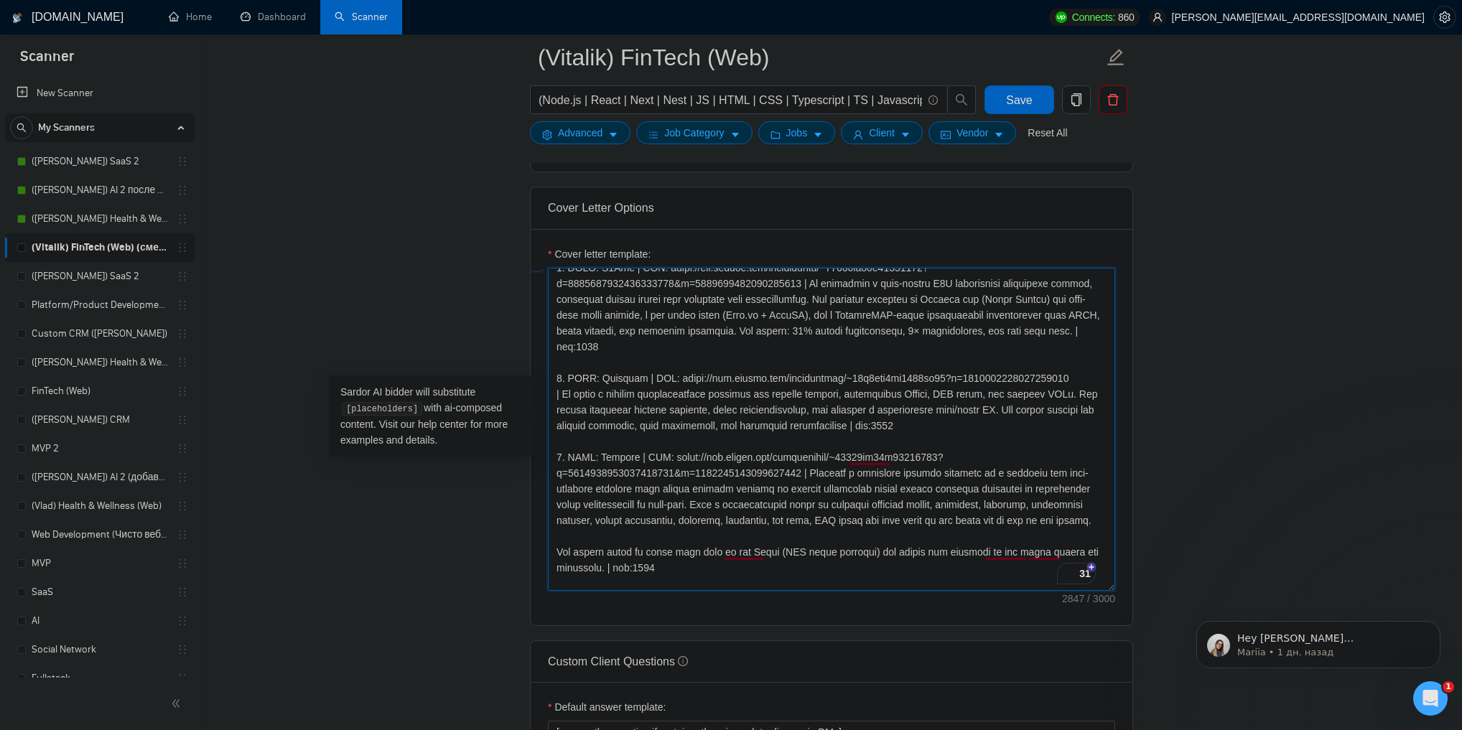
drag, startPoint x: 607, startPoint y: 569, endPoint x: 560, endPoint y: 545, distance: 52.3
click at [560, 545] on textarea "Cover letter template:" at bounding box center [831, 429] width 567 height 323
type textarea "[Loremi= 4. DOLO: S2Ame | CON: adipi://eli.seddoe.tem/incididuntu/~53561la26e70…"
click at [1173, 403] on main "(Vitalik) FinTech (Web) (Node.js | React | Next | Nest | JS | HTML | CSS | Type…" at bounding box center [831, 476] width 1215 height 3824
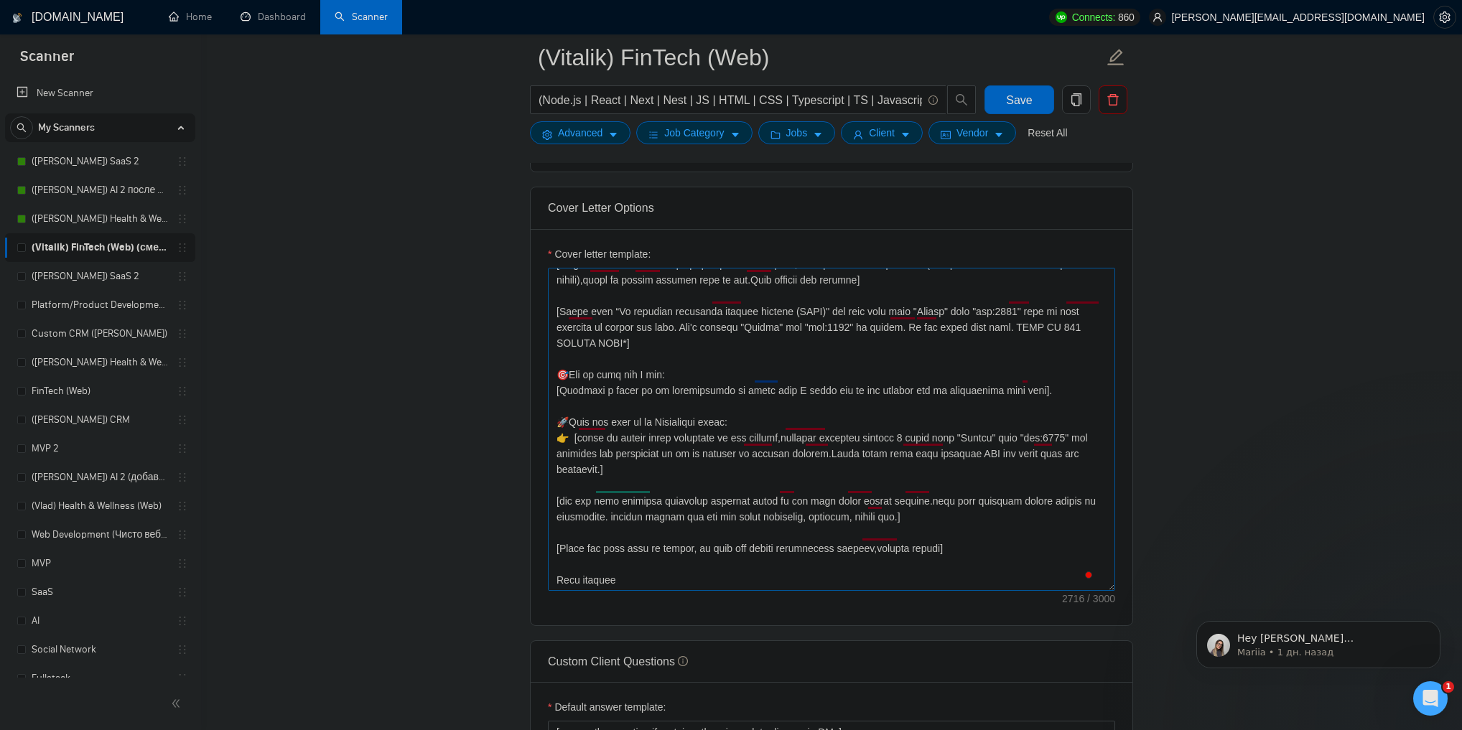
scroll to position [319, 0]
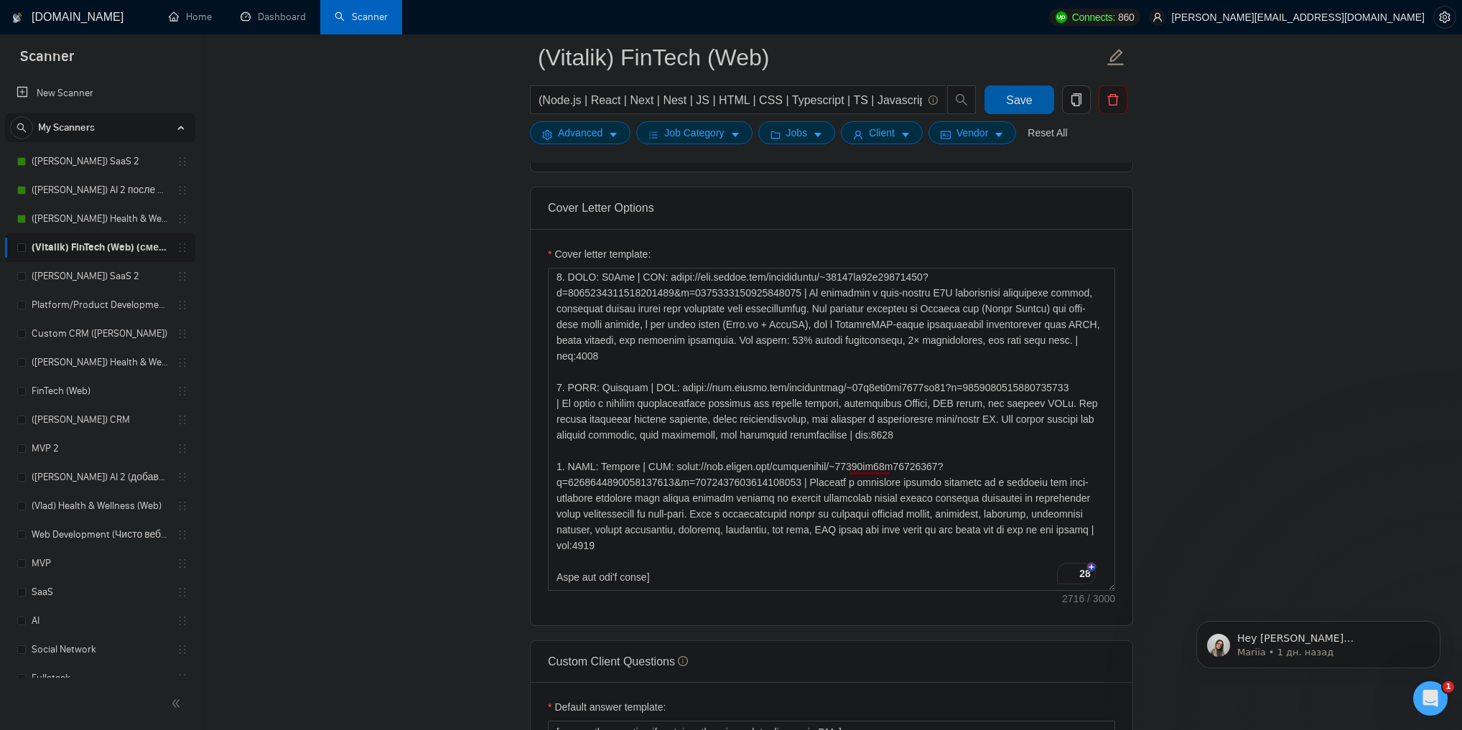
click at [1016, 98] on span "Save" at bounding box center [1019, 100] width 26 height 18
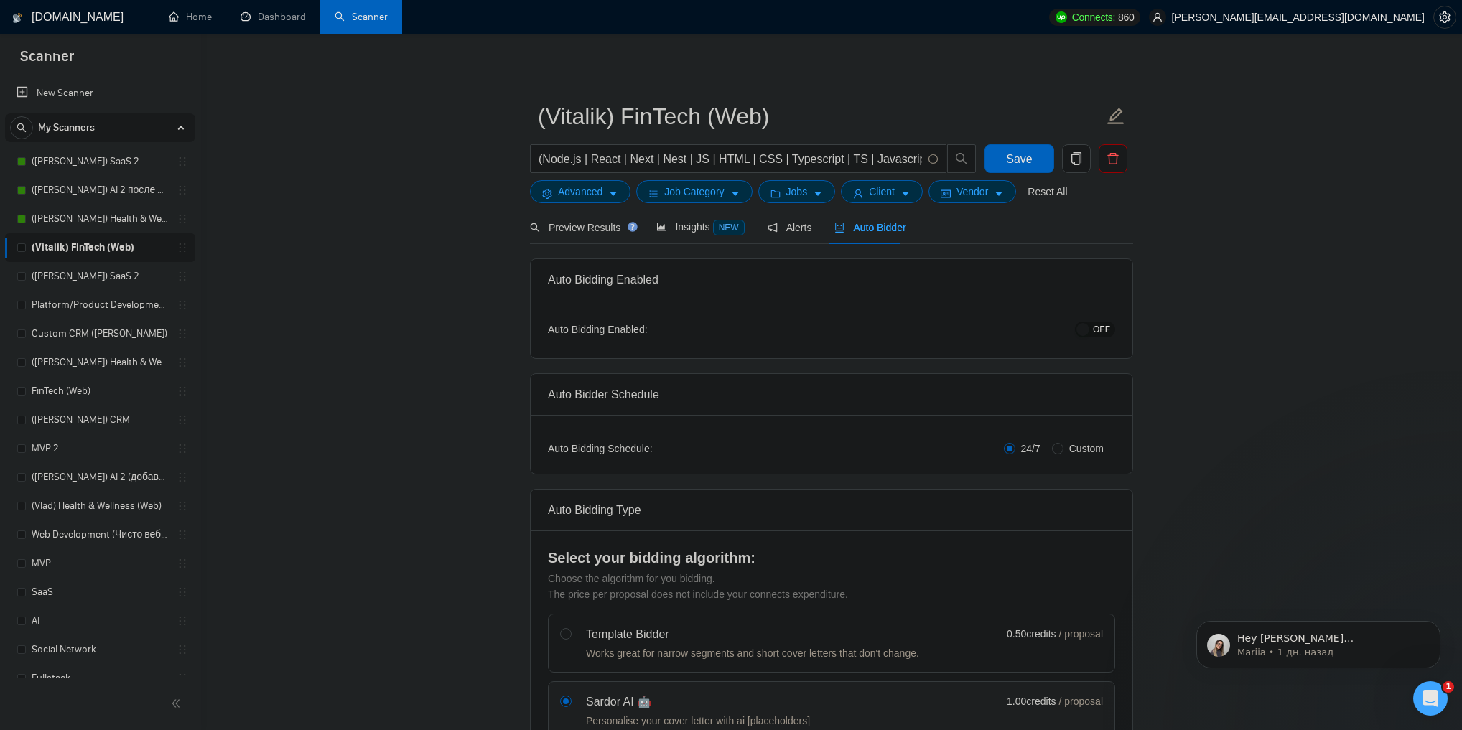
click at [1108, 327] on span "OFF" at bounding box center [1101, 330] width 17 height 16
click at [1039, 162] on button "Save" at bounding box center [1019, 158] width 70 height 29
click at [1019, 160] on span "Save" at bounding box center [1019, 159] width 26 height 18
click at [1381, 660] on div "Hey [PERSON_NAME][EMAIL_ADDRESS][DOMAIN_NAME], Looks like your Upwork agency Va…" at bounding box center [1318, 644] width 244 height 47
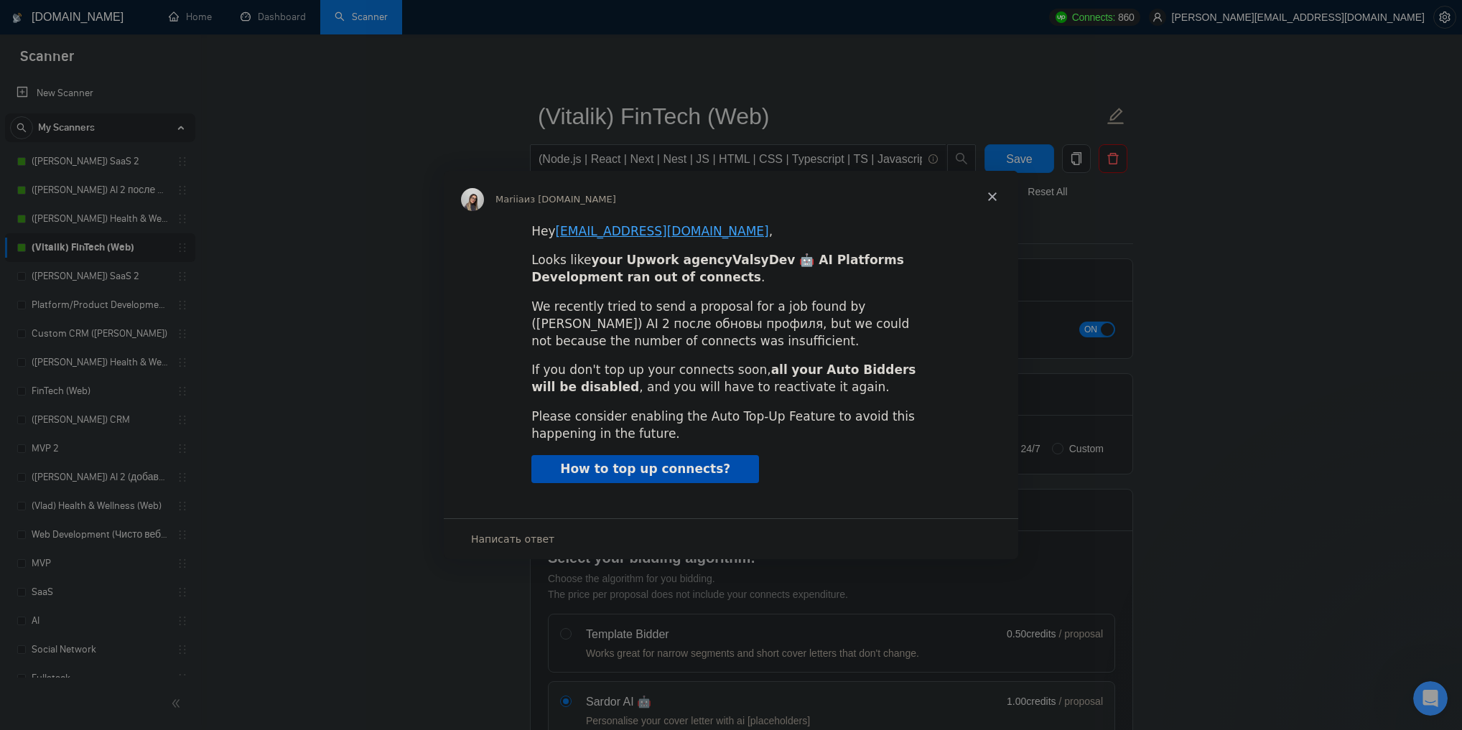
click at [986, 192] on span "Закрыть" at bounding box center [992, 197] width 52 height 52
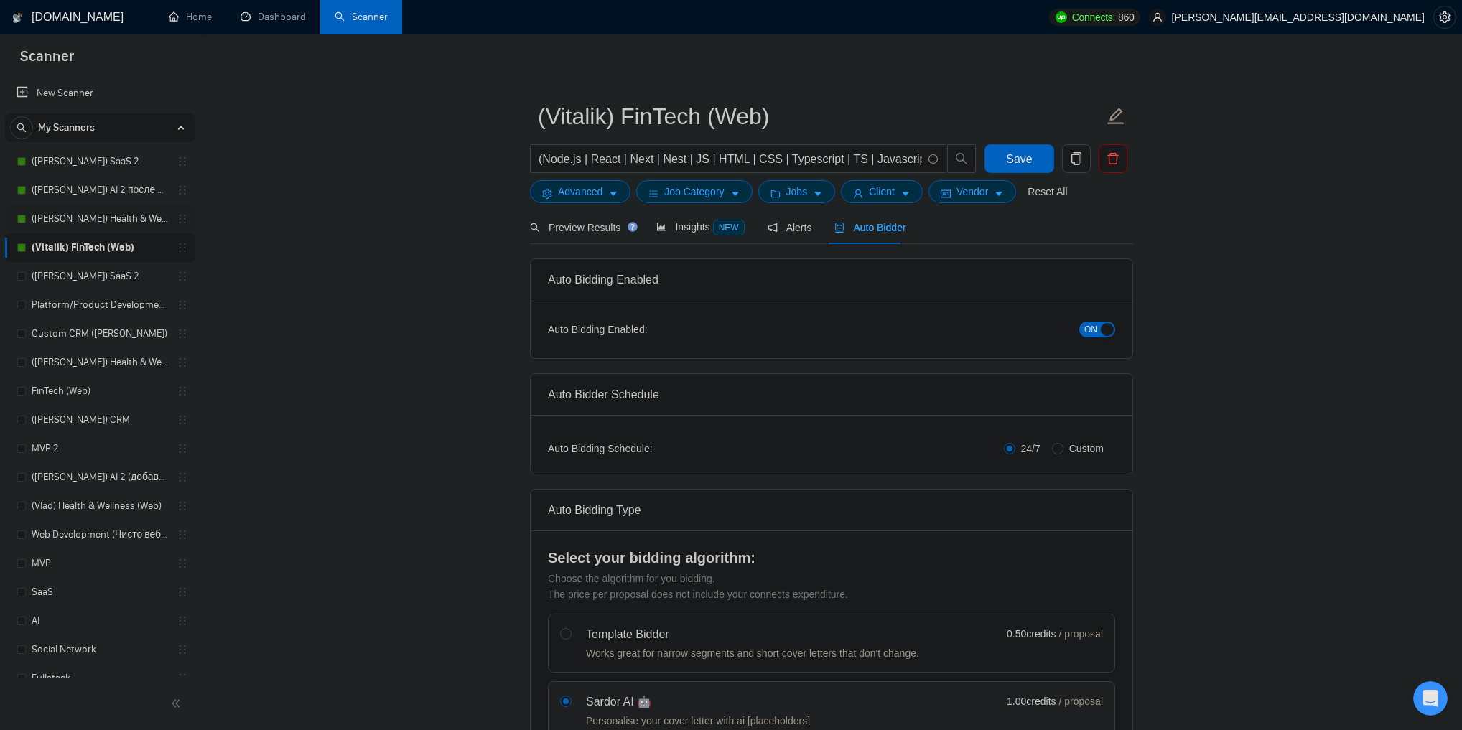
click at [96, 215] on link "([PERSON_NAME]) Health & Wellness (Web) после обновы профиля" at bounding box center [100, 219] width 136 height 29
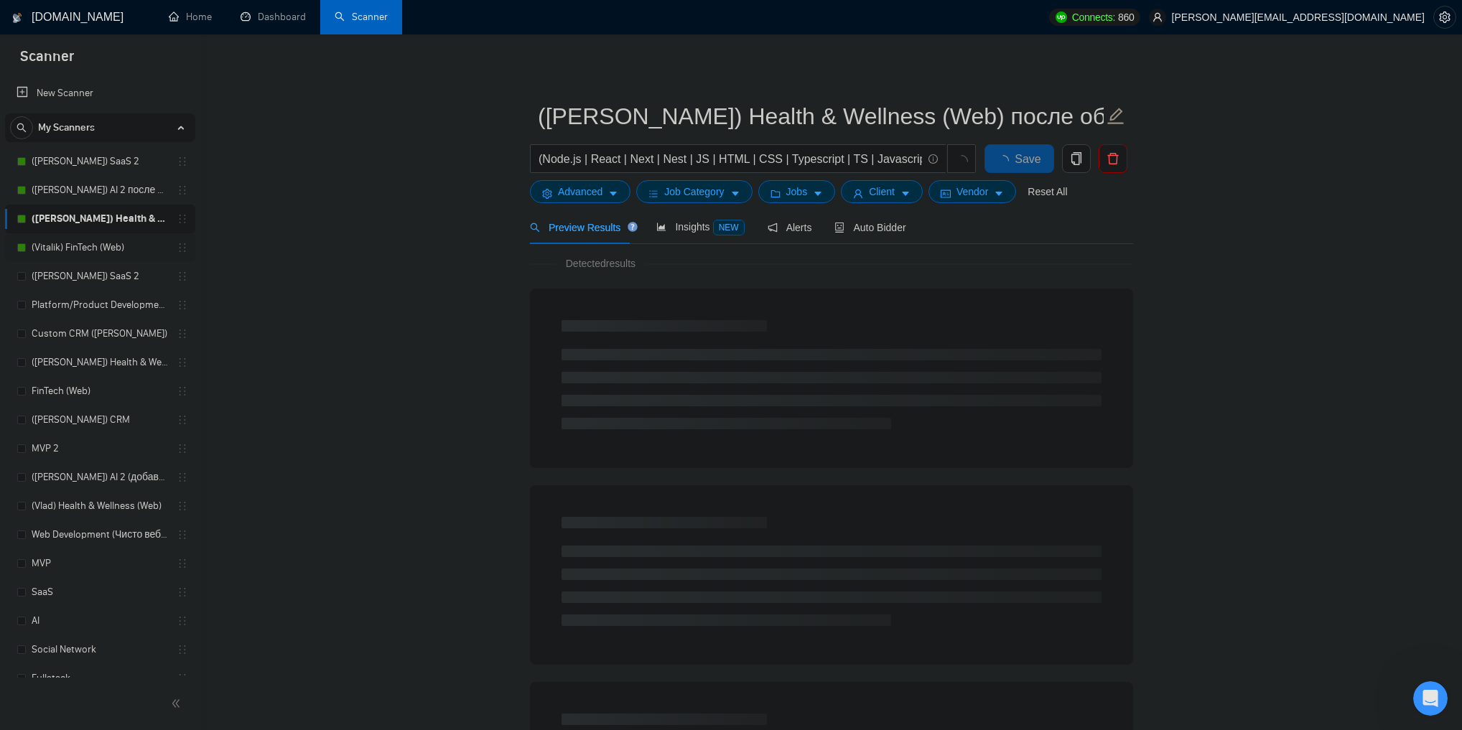
click at [98, 242] on link "(Vitalik) FinTech (Web)" at bounding box center [100, 247] width 136 height 29
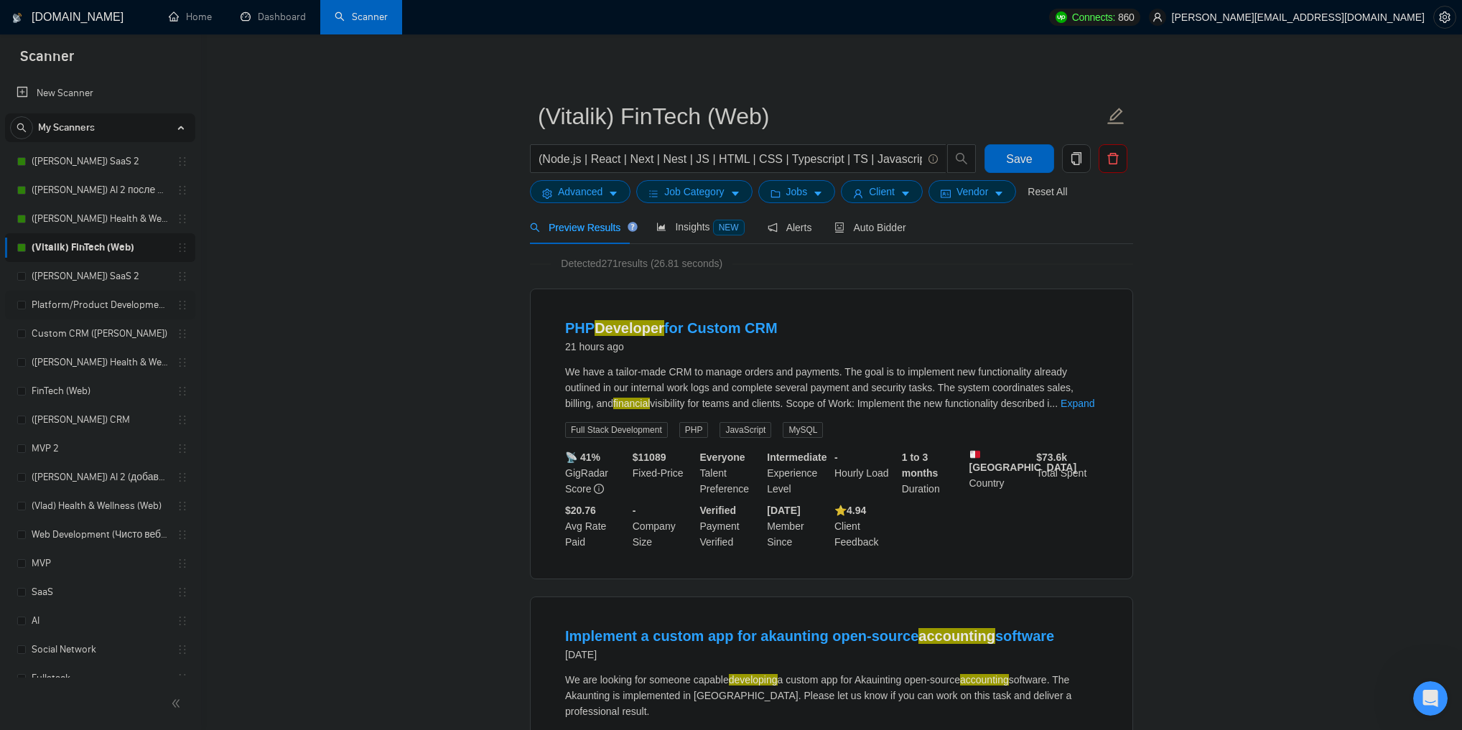
click at [93, 306] on link "Platform/Product Development (Чисто продкты)" at bounding box center [100, 305] width 136 height 29
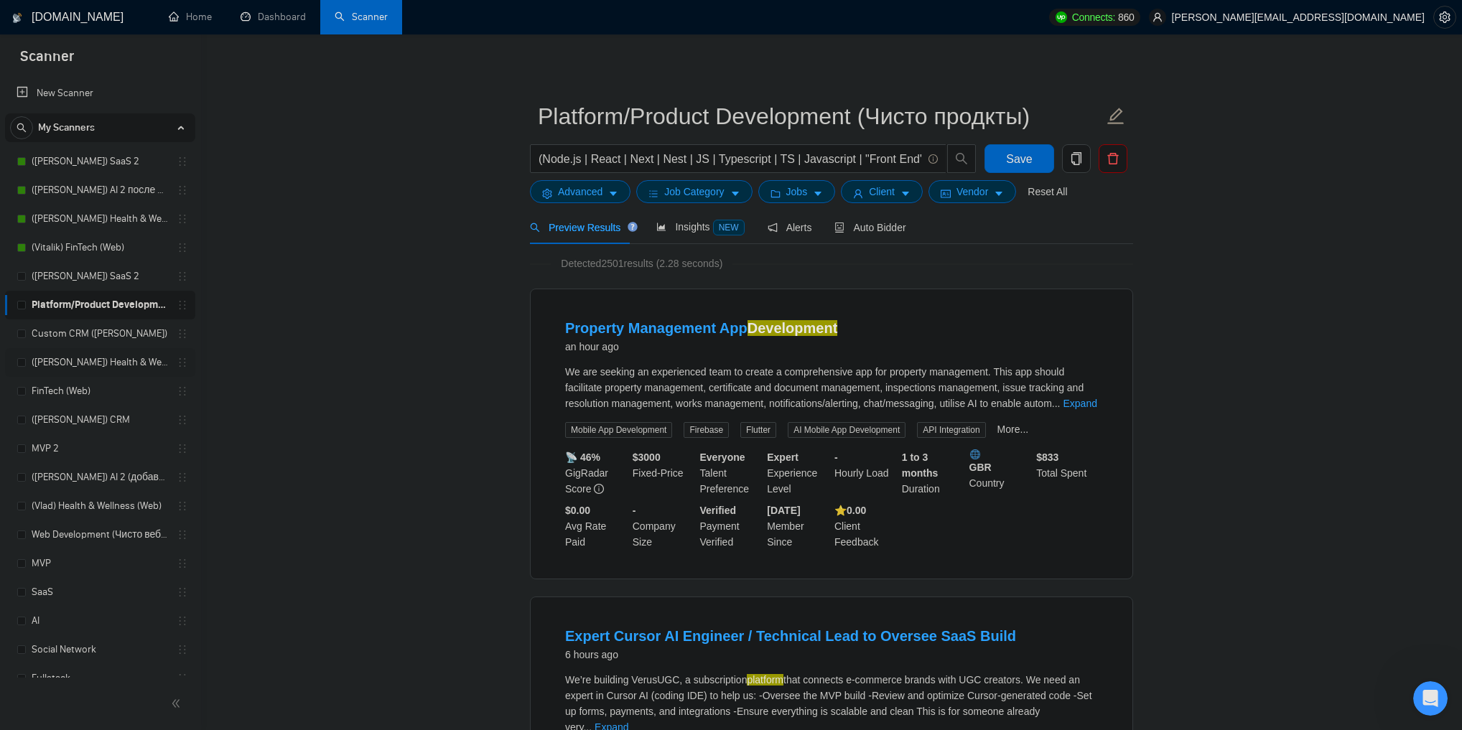
click at [111, 366] on link "([PERSON_NAME]) Health & Wellness (Web)" at bounding box center [100, 362] width 136 height 29
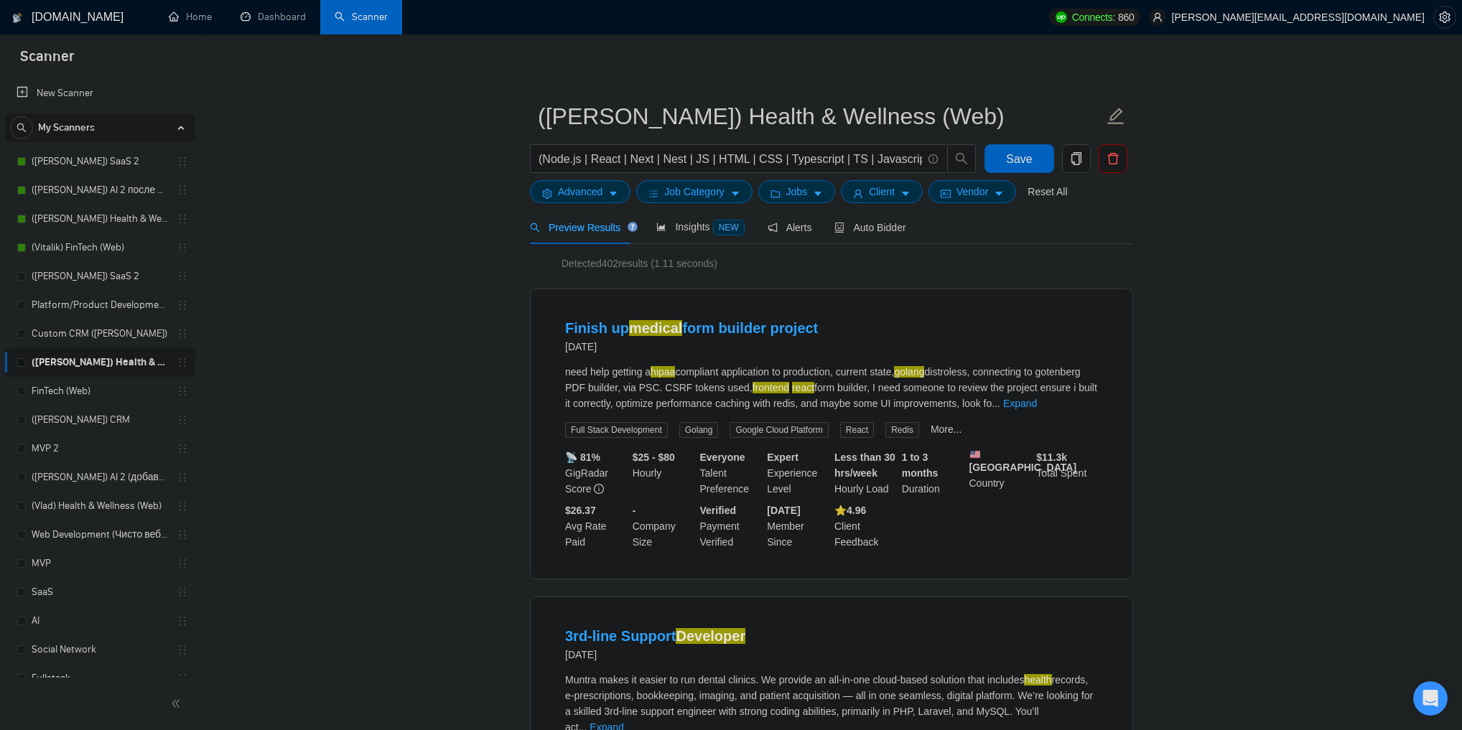
drag, startPoint x: 179, startPoint y: 368, endPoint x: 232, endPoint y: 353, distance: 54.3
click at [852, 225] on span "Auto Bidder" at bounding box center [869, 227] width 71 height 11
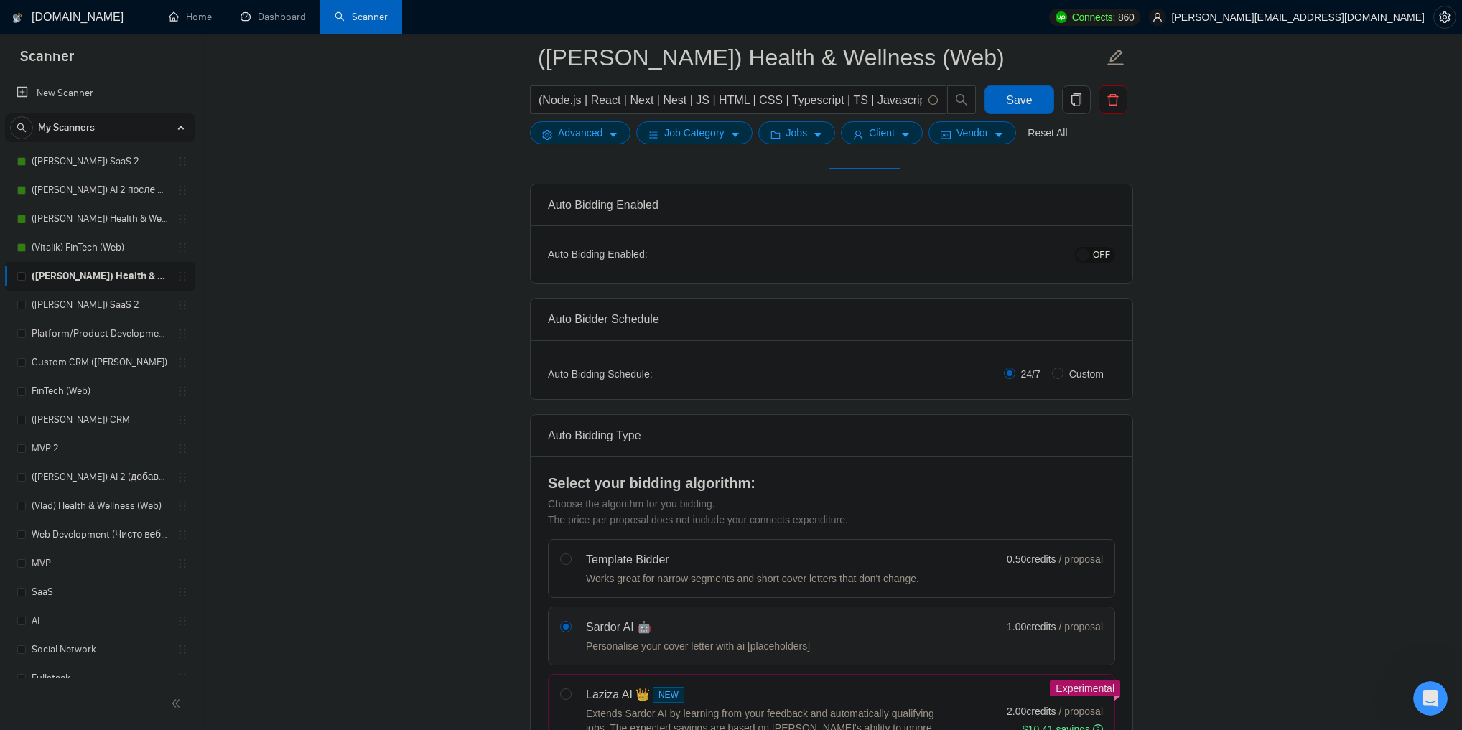
scroll to position [57, 0]
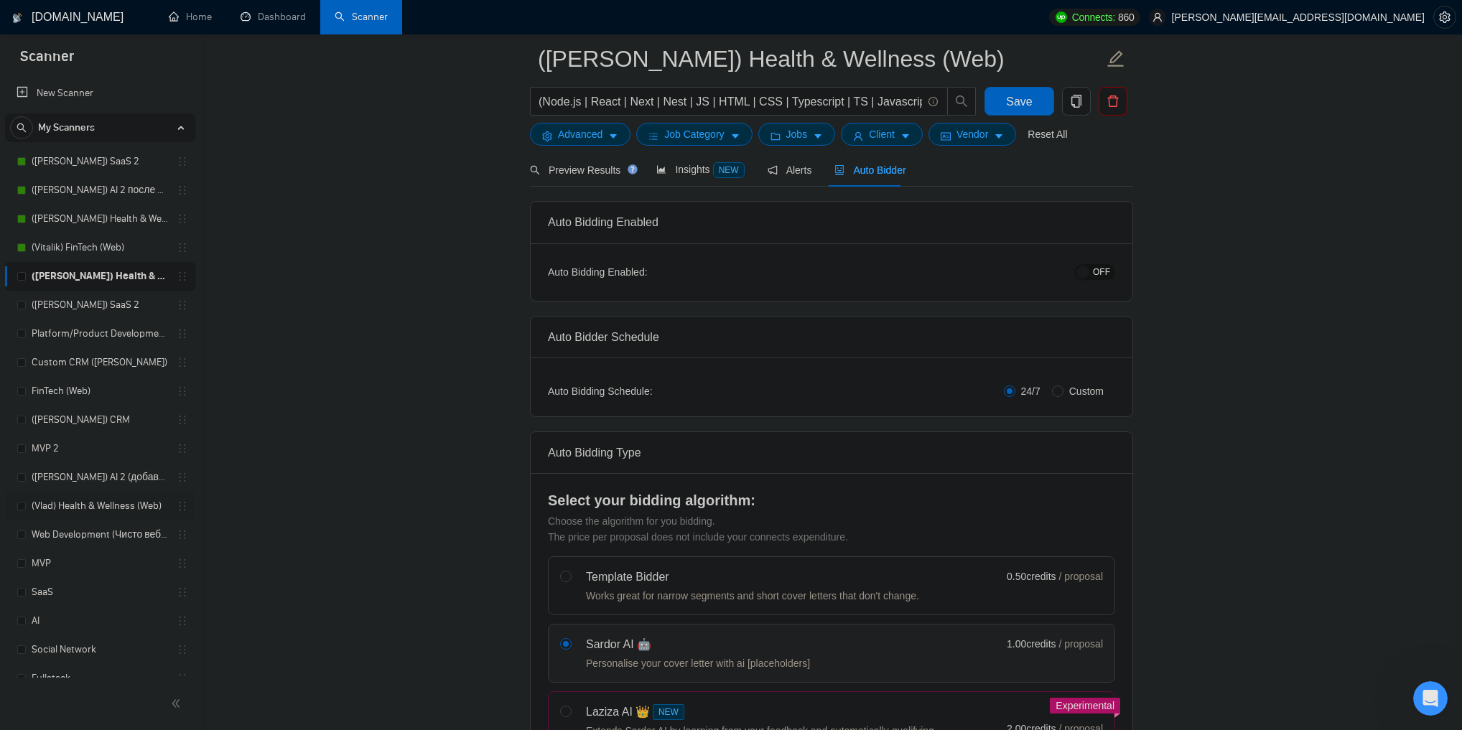
click at [95, 500] on link "(Vlad) Health & Wellness (Web)" at bounding box center [100, 506] width 136 height 29
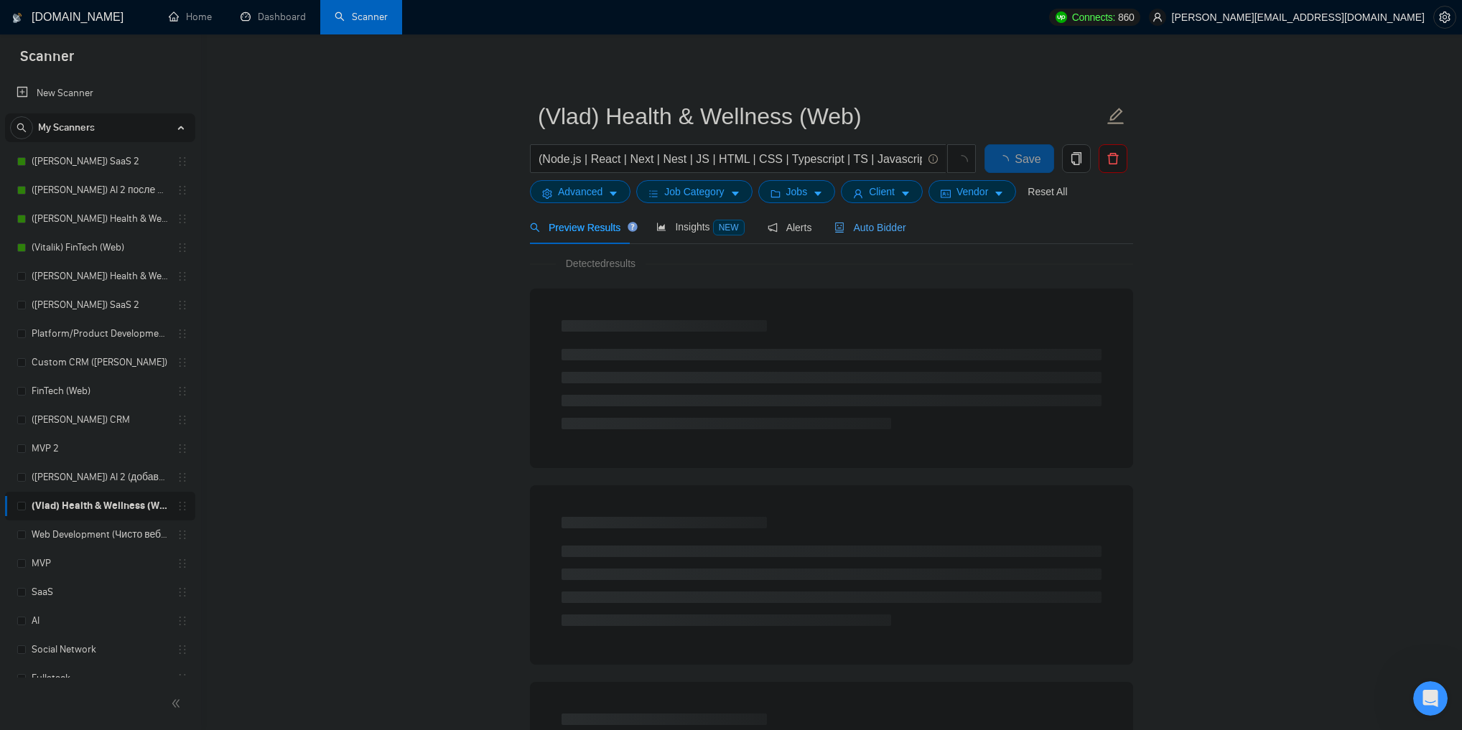
click at [848, 233] on span "Auto Bidder" at bounding box center [869, 227] width 71 height 11
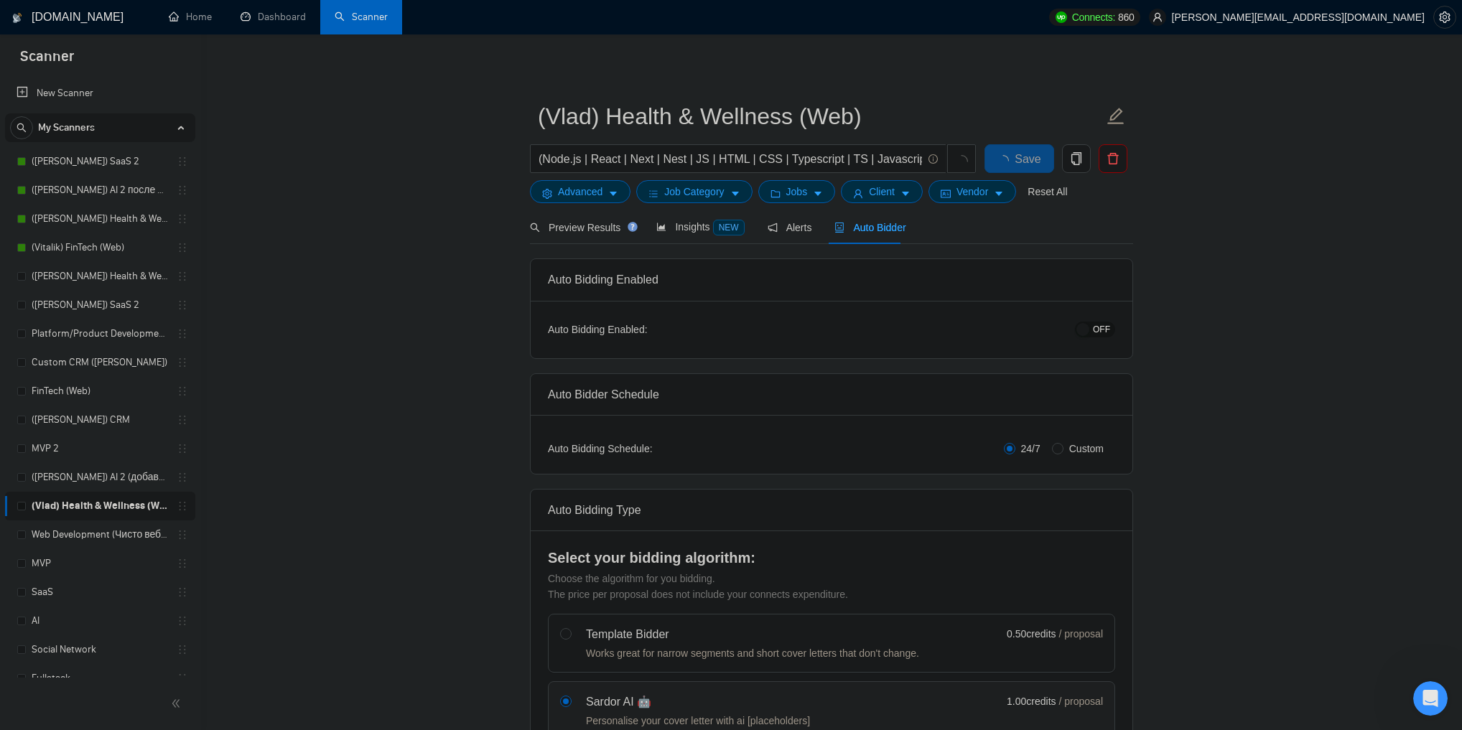
checkbox input "true"
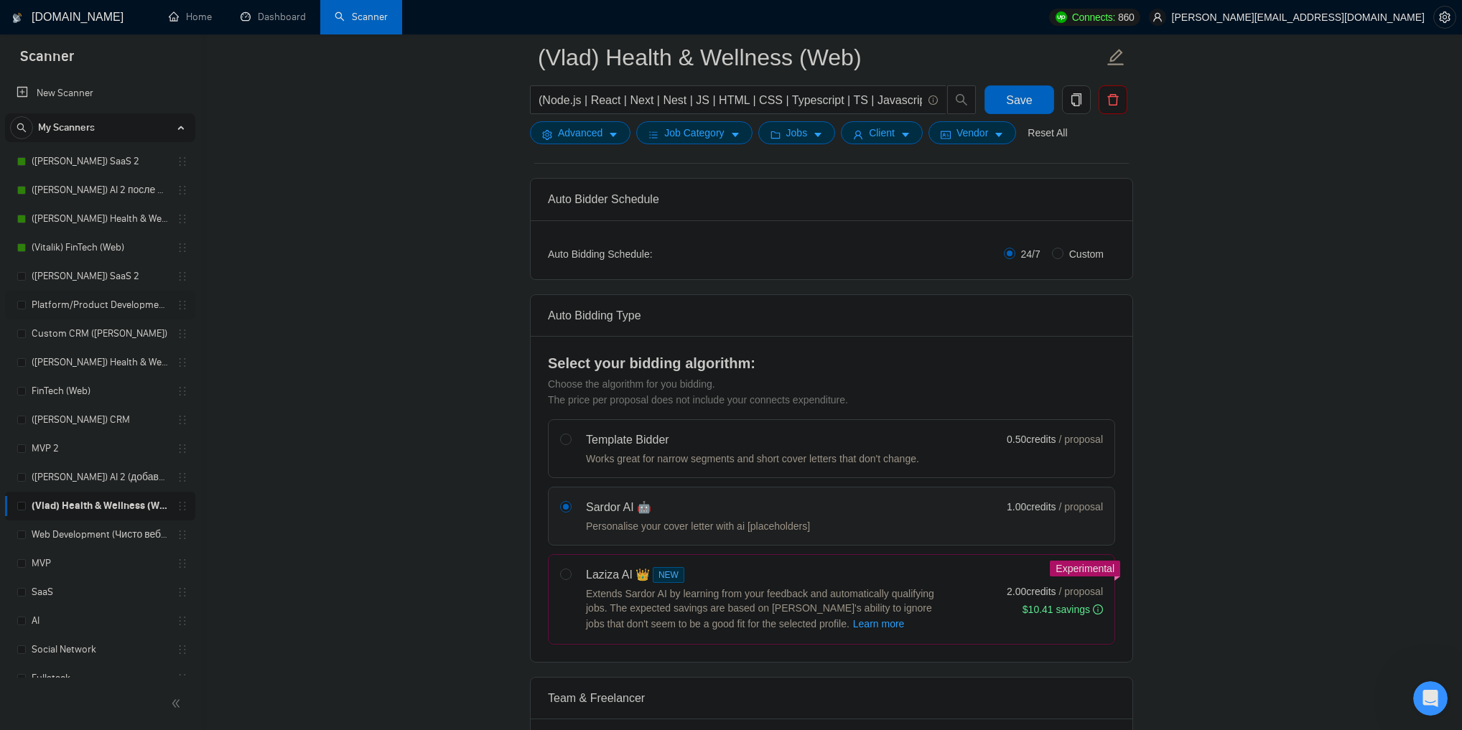
scroll to position [172, 0]
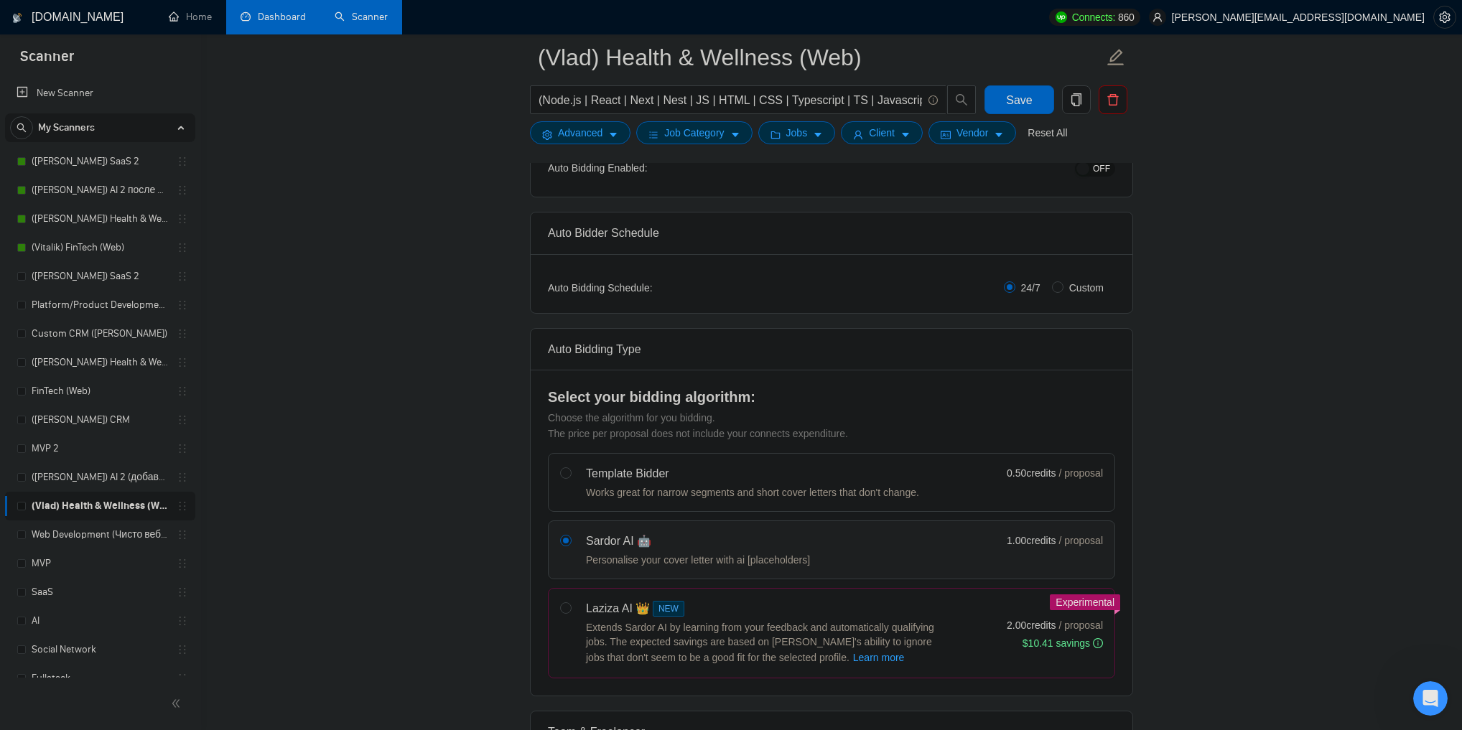
click at [275, 23] on link "Dashboard" at bounding box center [272, 17] width 65 height 12
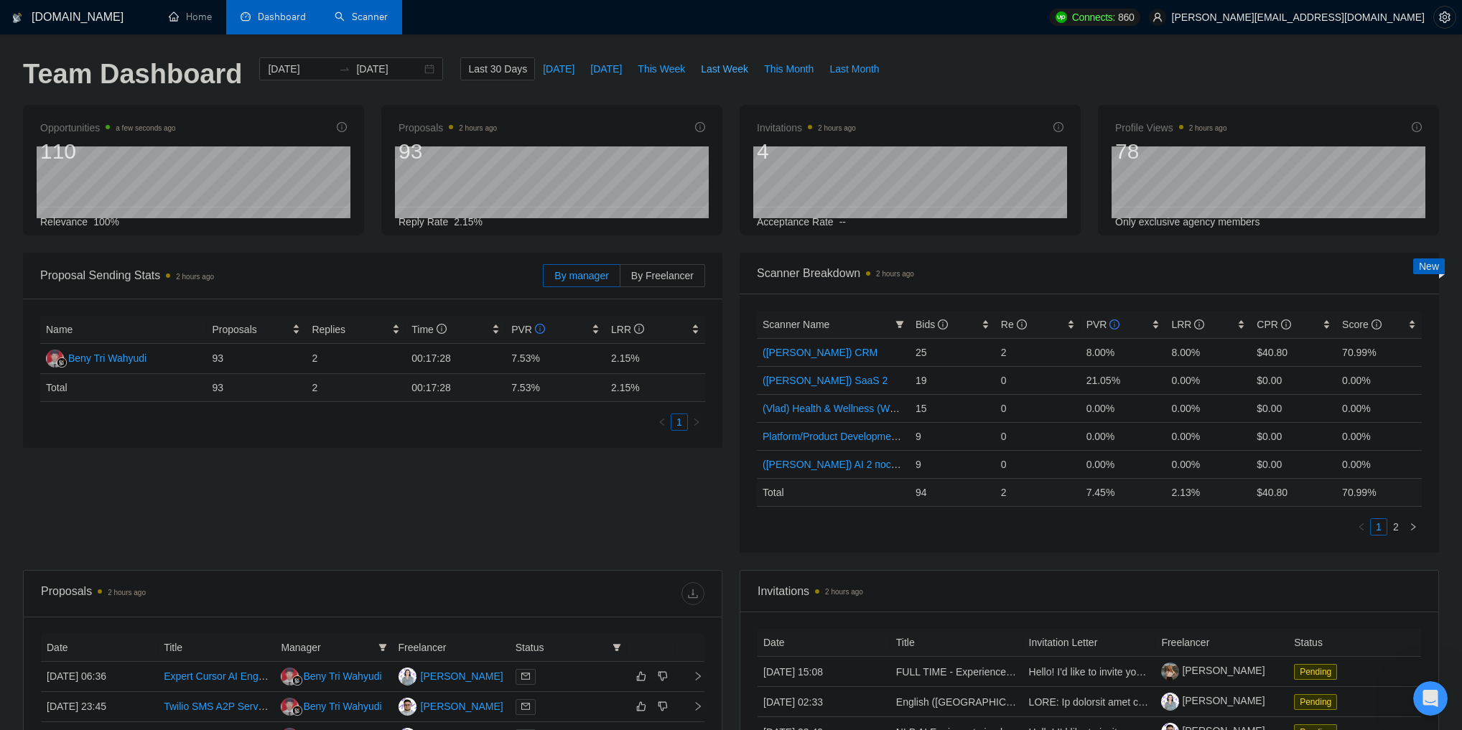
click at [701, 69] on span "Last Week" at bounding box center [724, 69] width 47 height 16
type input "[DATE]"
